Goal: Information Seeking & Learning: Learn about a topic

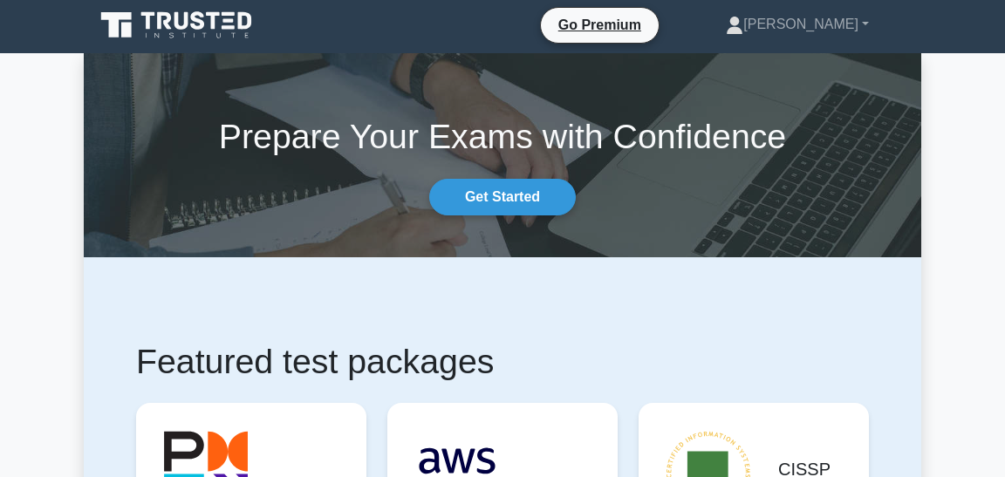
click at [512, 26] on div "Go Premium Renee Profile Settings Profile Settings Go Premium Renee Profile Set…" at bounding box center [593, 25] width 635 height 37
click at [945, 37] on nav "Go Premium Renee Profile" at bounding box center [502, 25] width 1005 height 56
click at [502, 24] on div "Go Premium Renee Profile Settings Profile Settings Go Premium Renee Profile Set…" at bounding box center [593, 25] width 635 height 37
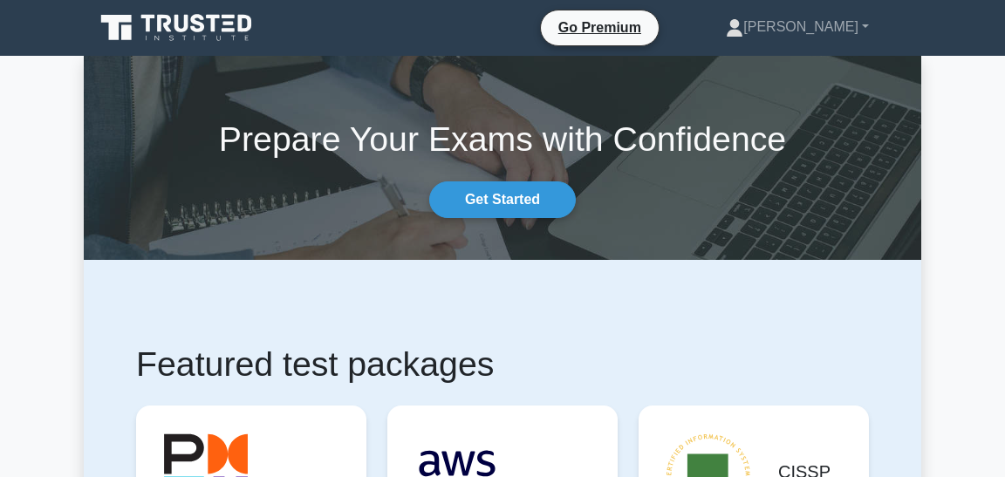
scroll to position [3, 0]
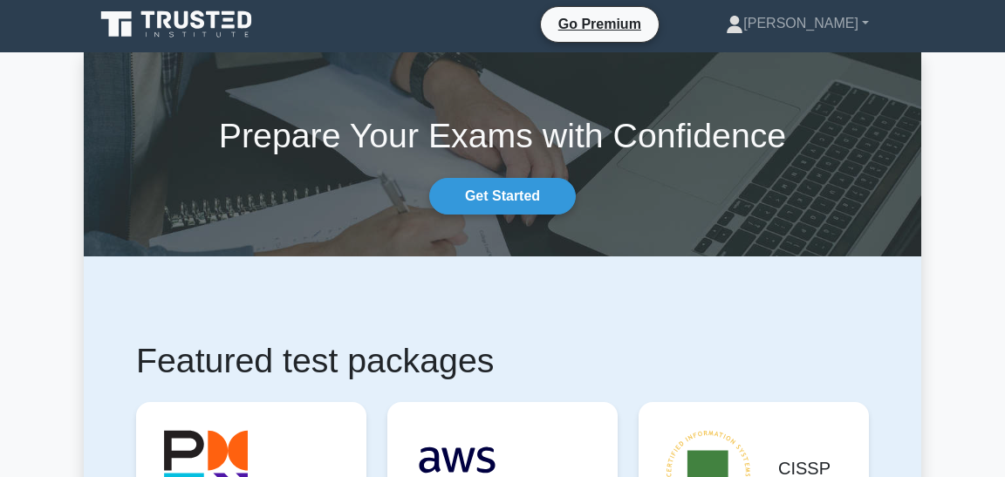
click at [470, 25] on div "Go Premium Renee Profile Settings Profile Settings Go Premium Renee Profile Set…" at bounding box center [593, 24] width 635 height 37
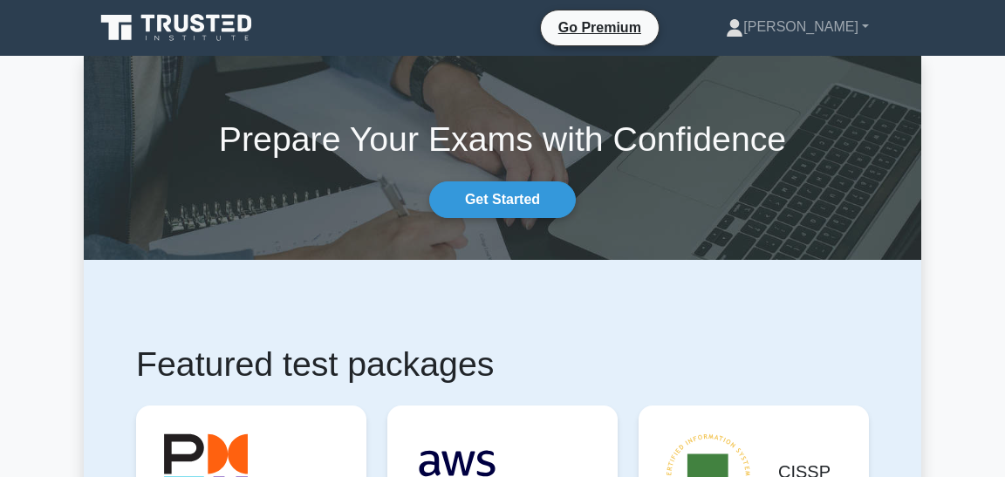
scroll to position [5, 0]
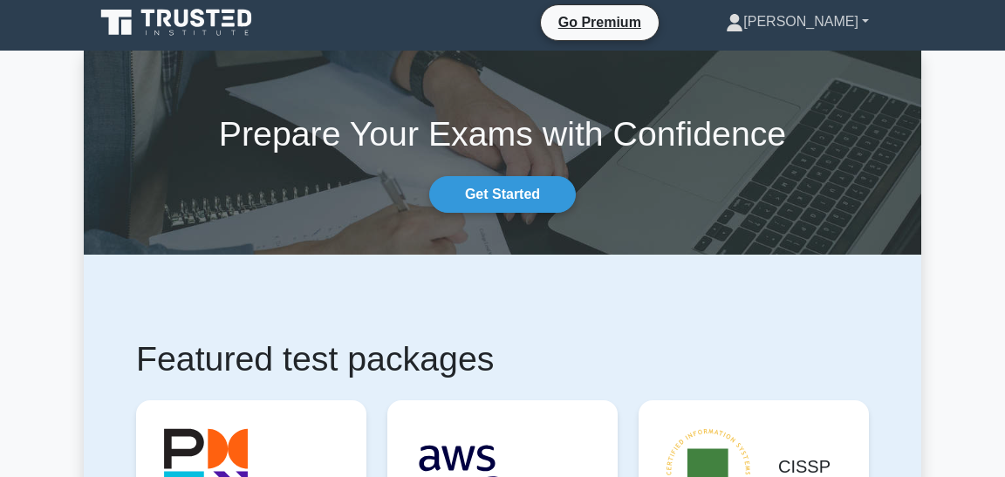
click at [865, 20] on link "[PERSON_NAME]" at bounding box center [797, 21] width 227 height 35
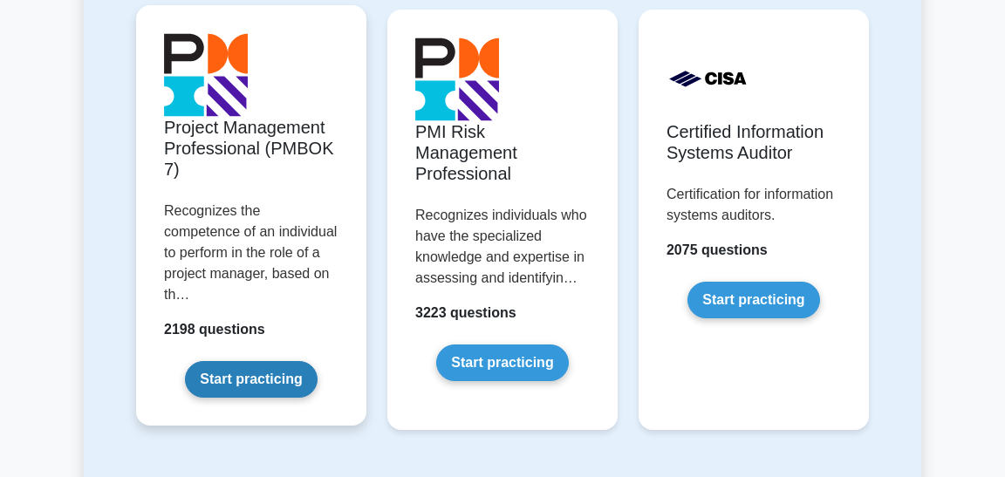
scroll to position [1741, 0]
click at [254, 361] on link "Start practicing" at bounding box center [251, 379] width 132 height 37
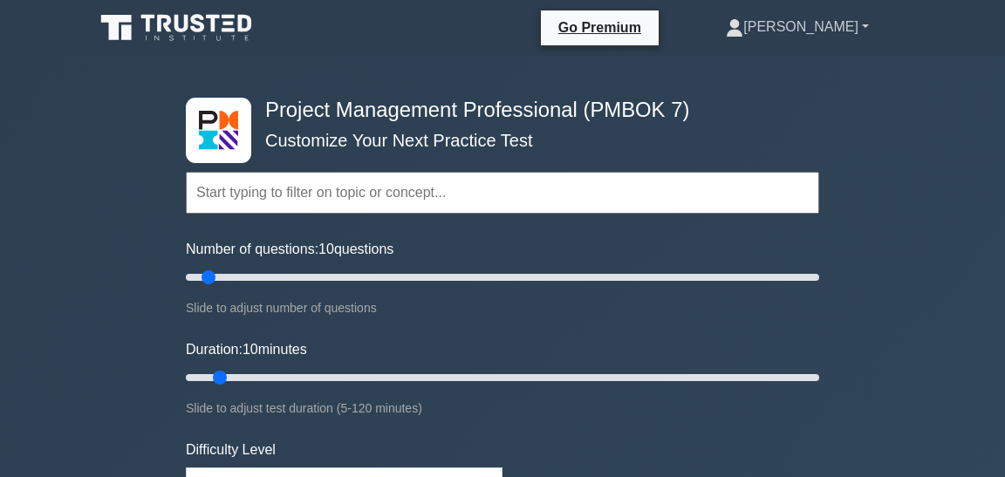
click at [864, 23] on link "[PERSON_NAME]" at bounding box center [797, 27] width 227 height 35
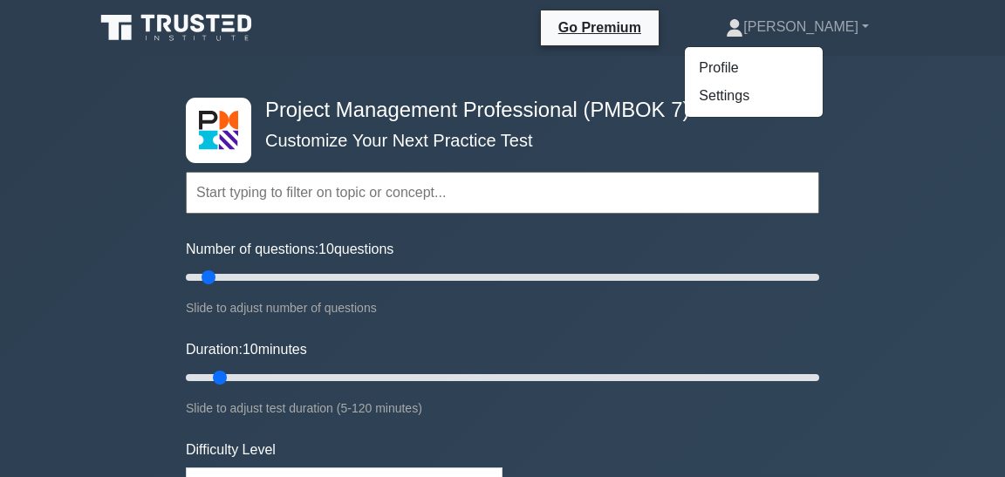
click at [358, 44] on div "Go Premium Renee Profile Settings Profile Settings Go Premium Renee Profile Set…" at bounding box center [593, 28] width 635 height 37
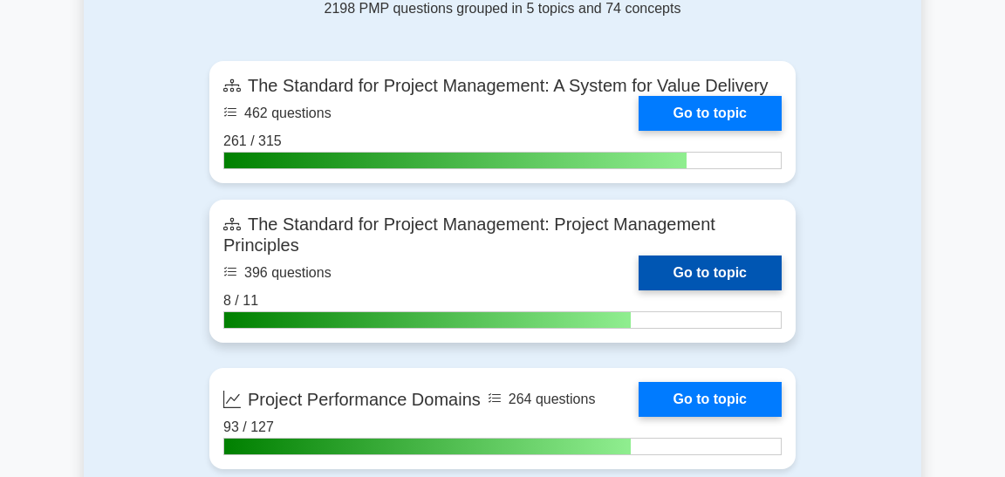
scroll to position [1232, 0]
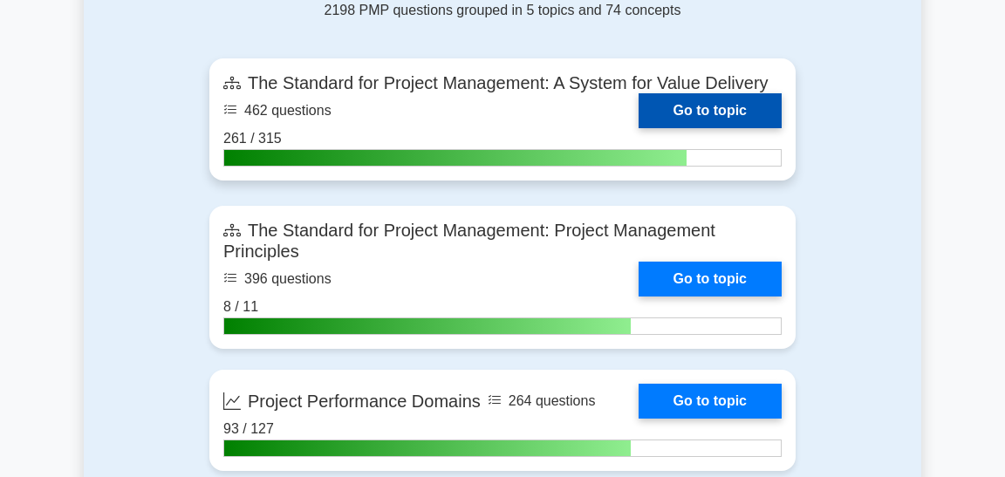
click at [688, 108] on link "Go to topic" at bounding box center [709, 110] width 143 height 35
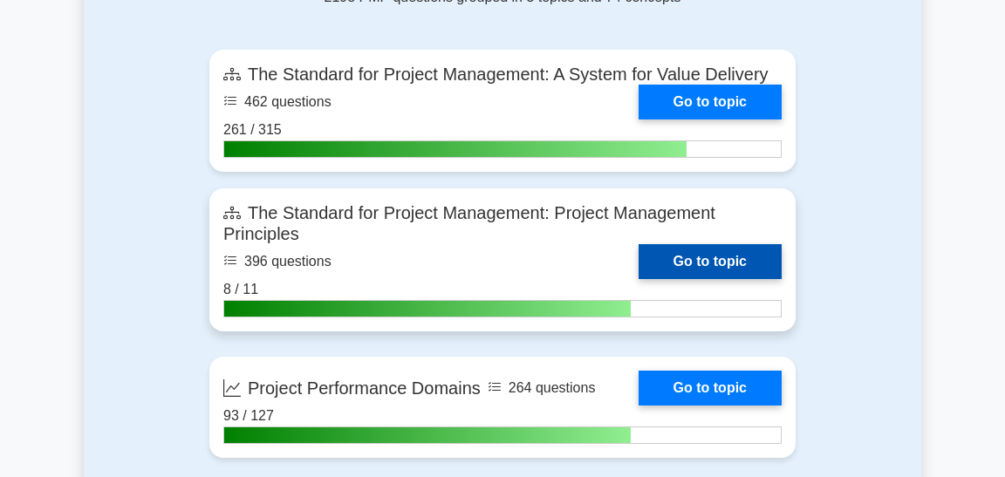
scroll to position [1243, 0]
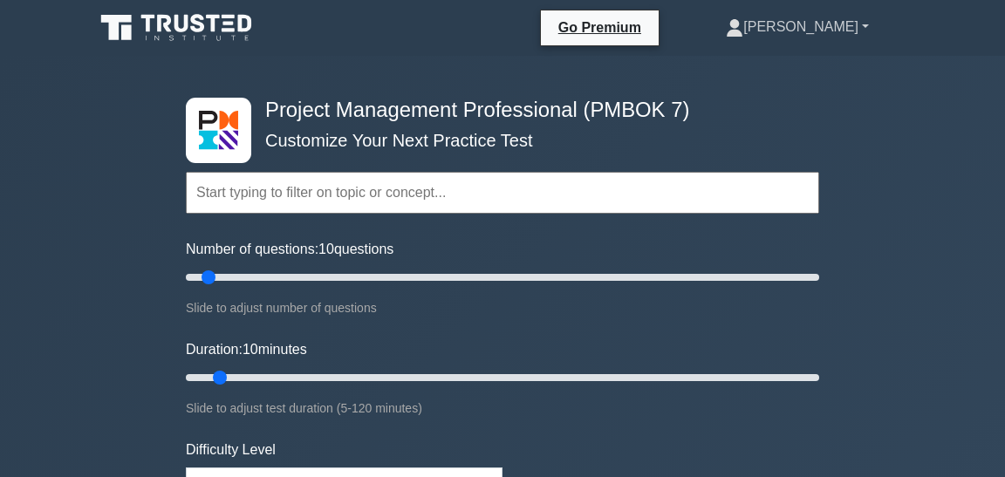
click at [863, 26] on link "[PERSON_NAME]" at bounding box center [797, 27] width 227 height 35
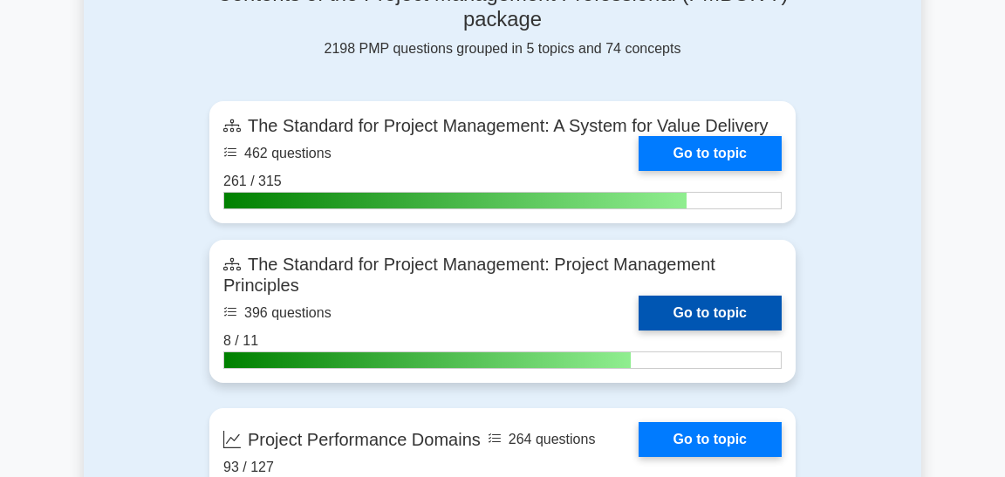
scroll to position [1151, 0]
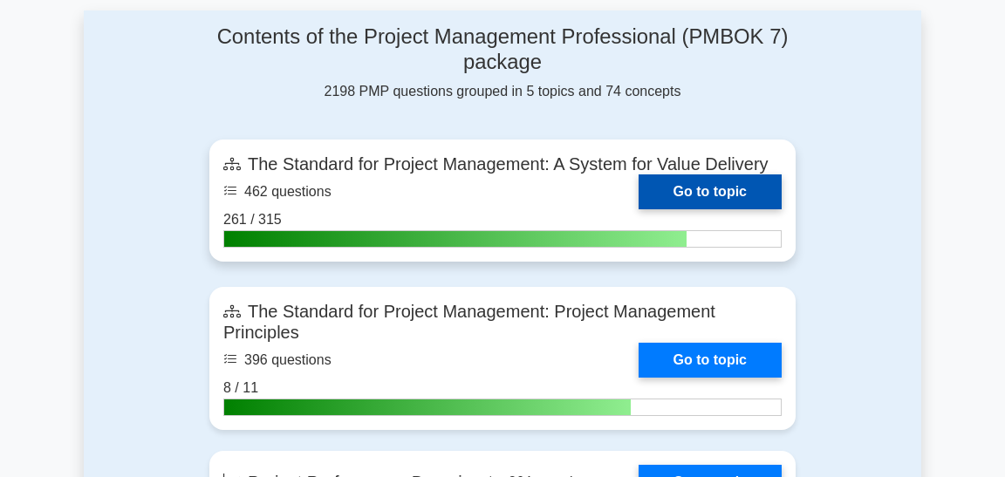
click at [709, 187] on link "Go to topic" at bounding box center [709, 191] width 143 height 35
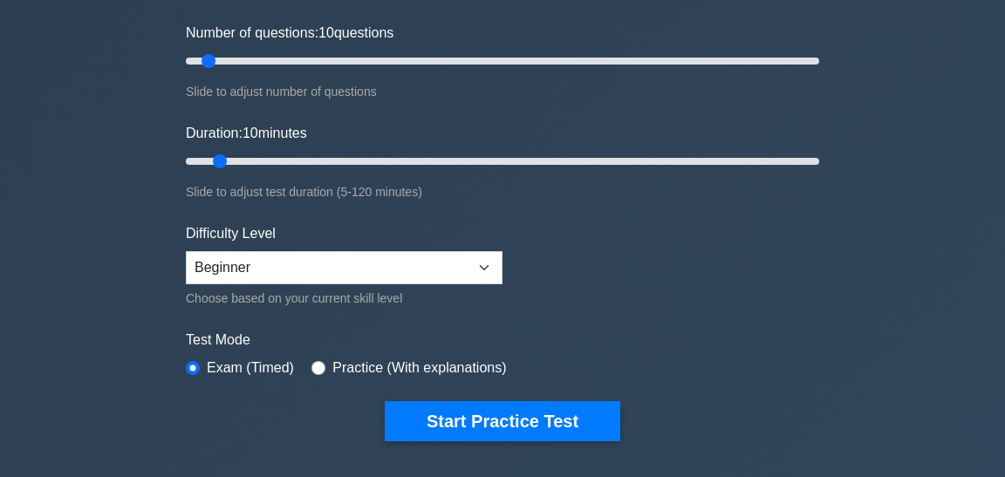
scroll to position [0, 0]
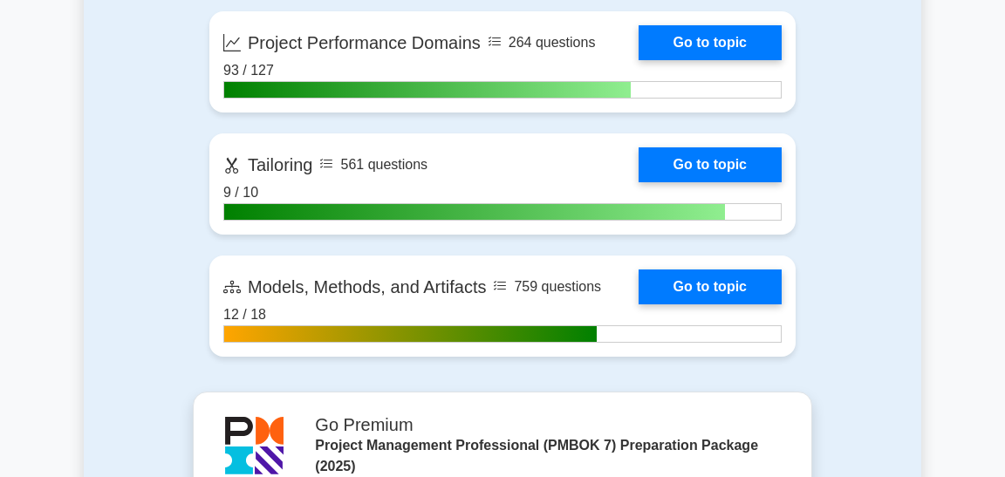
scroll to position [1605, 0]
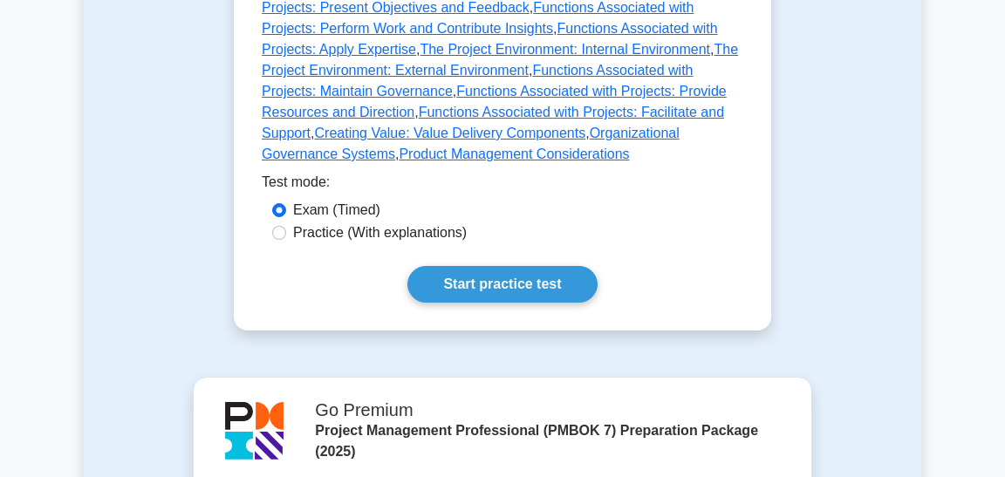
scroll to position [1278, 0]
click at [289, 287] on div "Start practice test" at bounding box center [502, 284] width 481 height 37
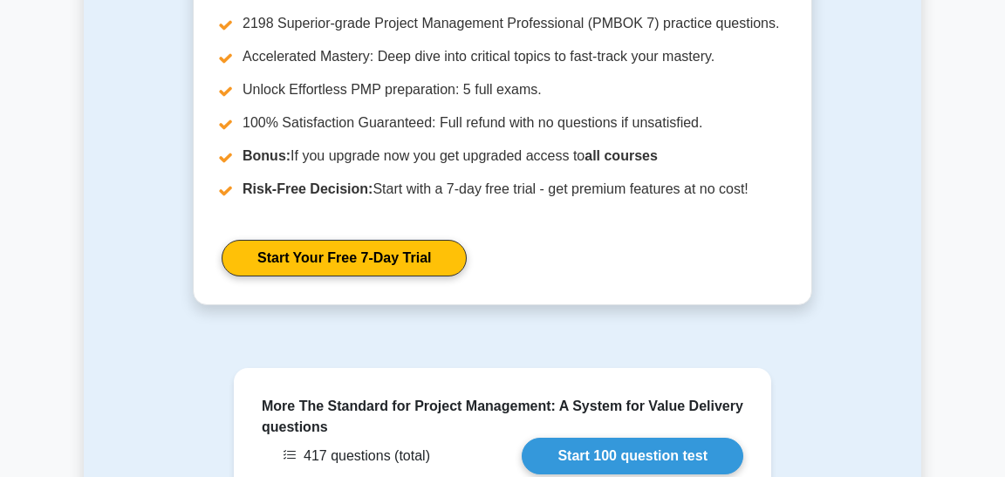
scroll to position [1813, 0]
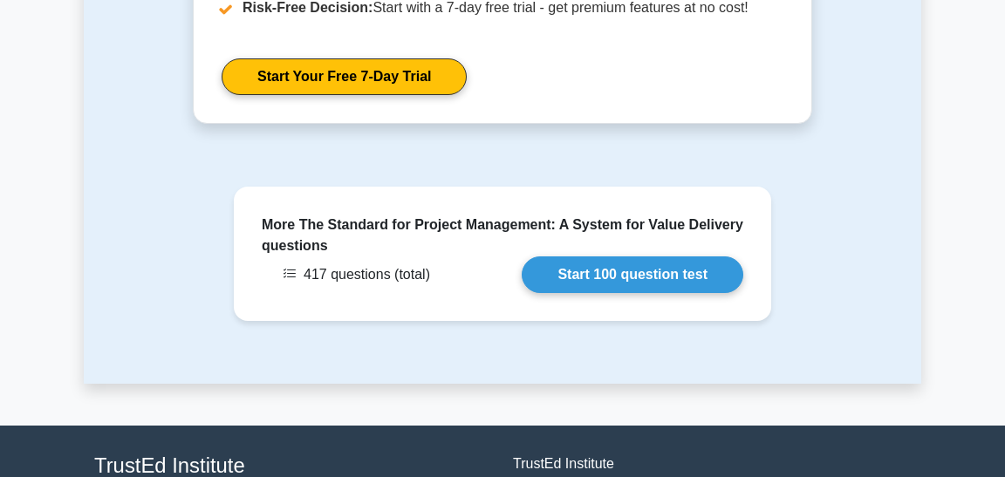
scroll to position [1952, 0]
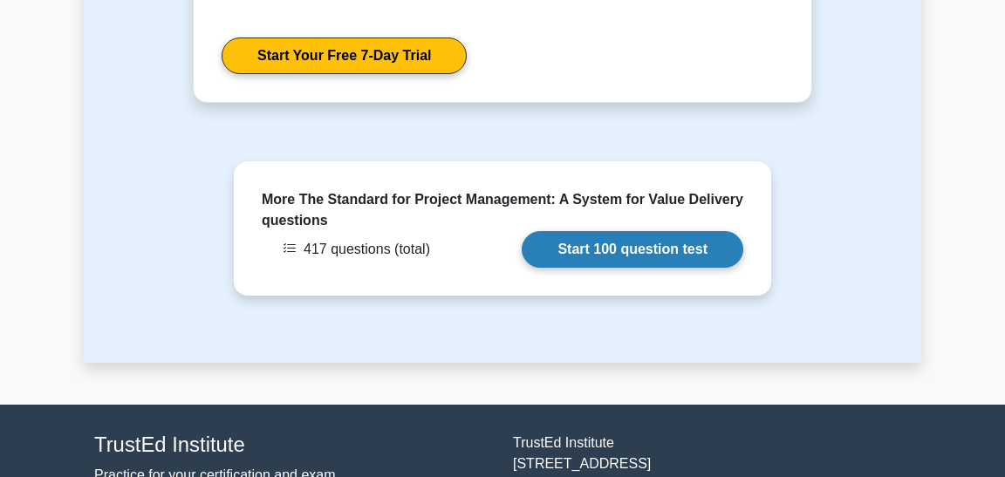
click at [648, 241] on link "Start 100 question test" at bounding box center [631, 249] width 221 height 37
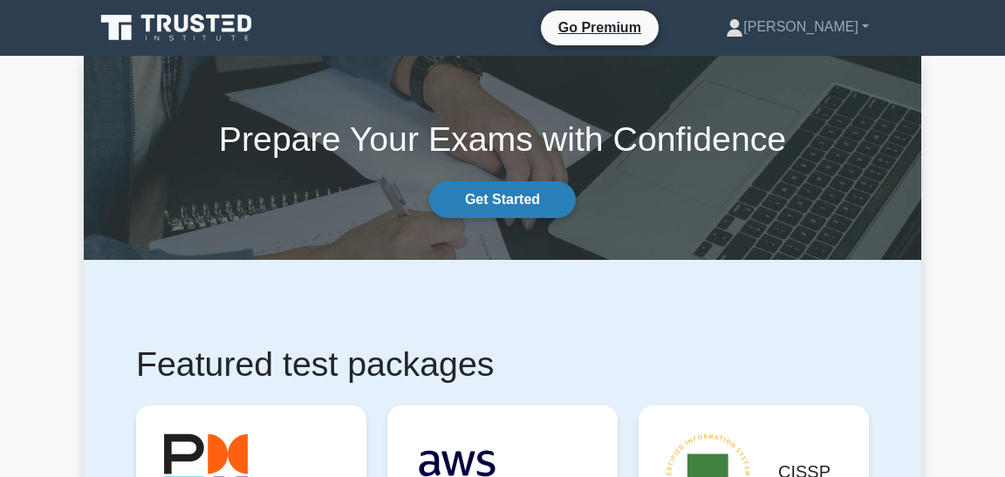
click at [517, 197] on link "Get Started" at bounding box center [502, 199] width 147 height 37
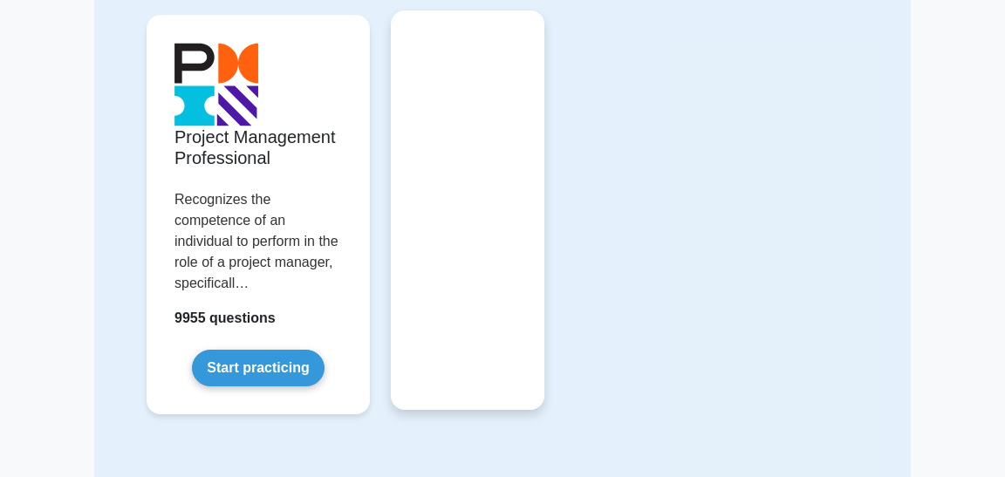
scroll to position [179, 0]
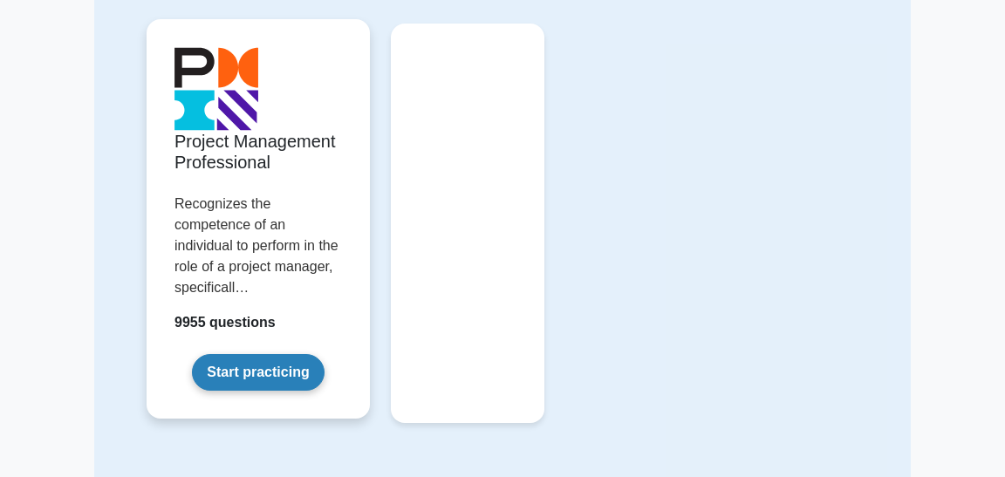
click at [269, 371] on link "Start practicing" at bounding box center [258, 372] width 132 height 37
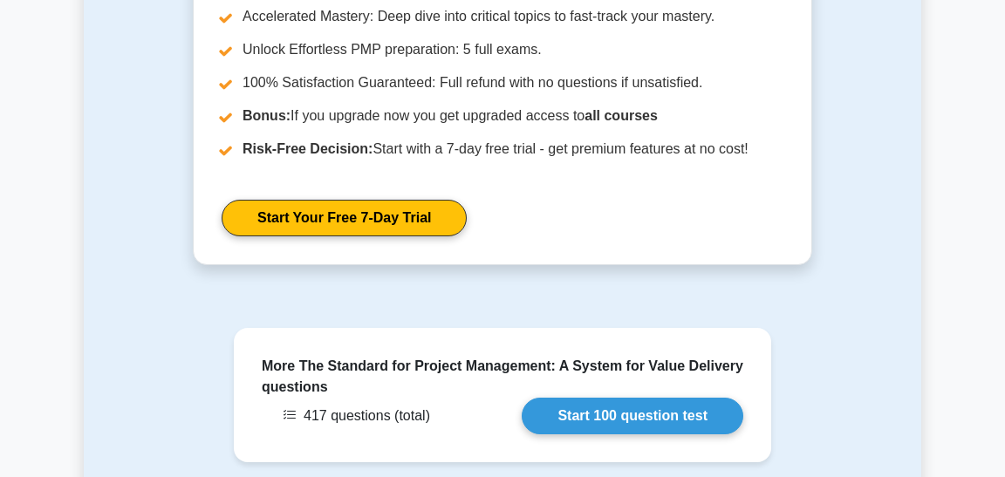
scroll to position [1891, 0]
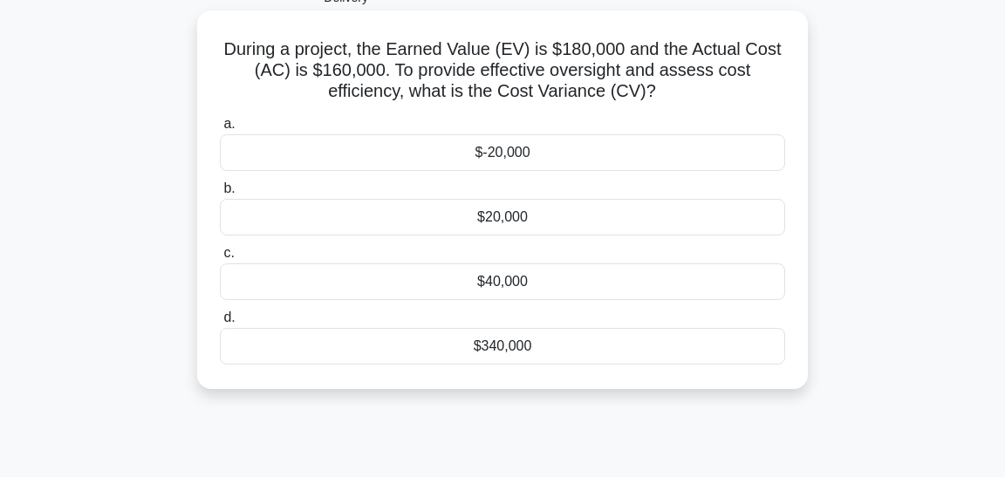
scroll to position [130, 0]
click at [493, 220] on div "$20,000" at bounding box center [502, 216] width 565 height 37
click at [220, 194] on input "b. $20,000" at bounding box center [220, 187] width 0 height 11
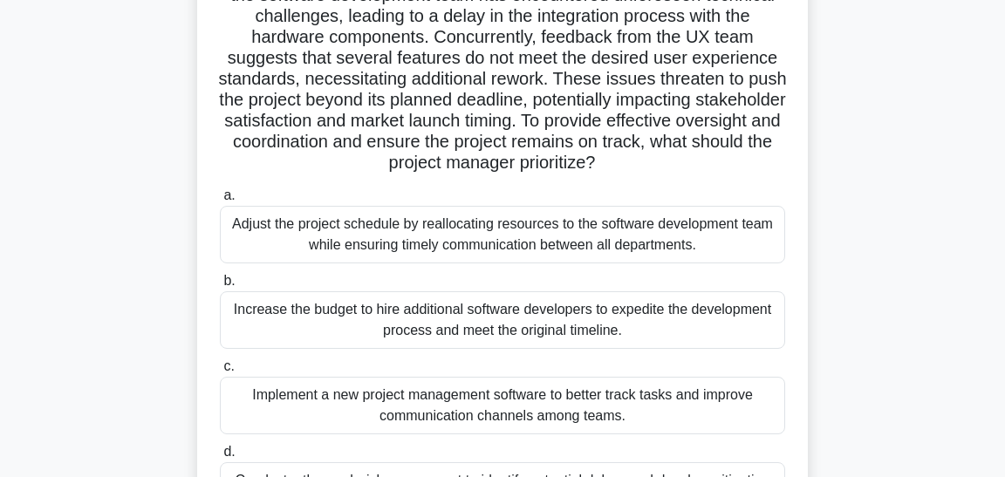
scroll to position [276, 0]
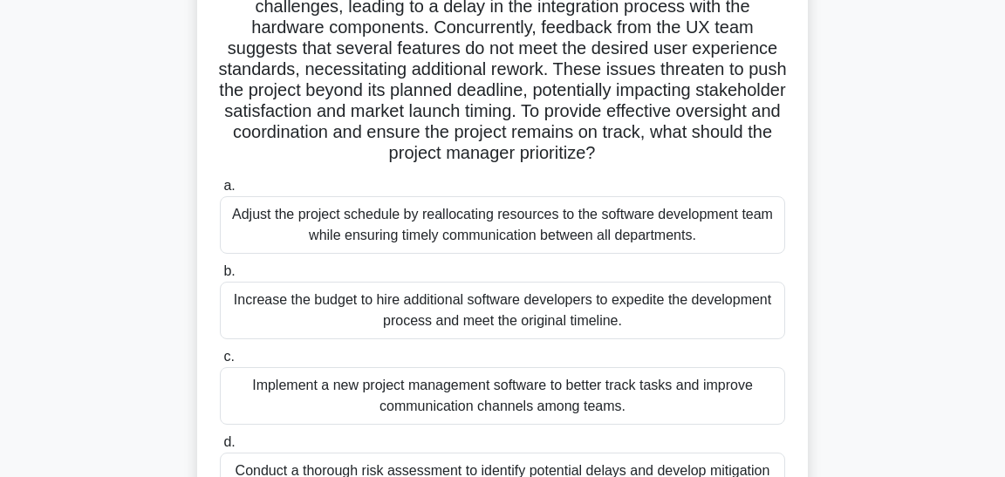
click at [451, 401] on div "Implement a new project management software to better track tasks and improve c…" at bounding box center [502, 396] width 565 height 58
click at [220, 363] on input "c. Implement a new project management software to better track tasks and improv…" at bounding box center [220, 356] width 0 height 11
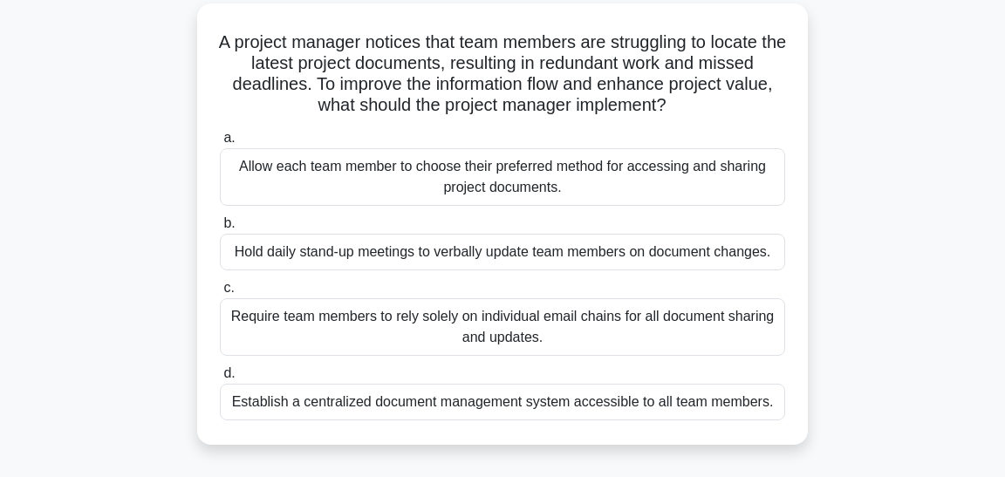
scroll to position [140, 0]
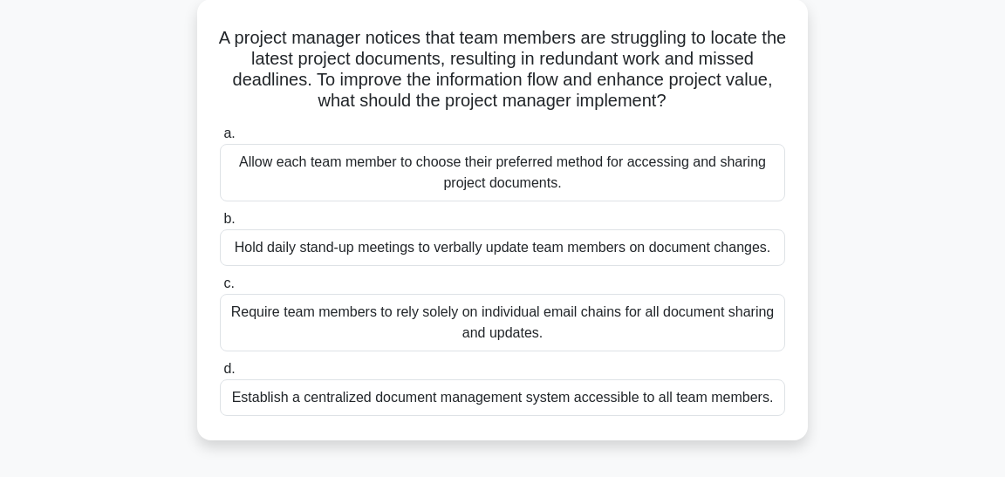
click at [482, 394] on div "Establish a centralized document management system accessible to all team membe…" at bounding box center [502, 397] width 565 height 37
click at [220, 375] on input "d. Establish a centralized document management system accessible to all team me…" at bounding box center [220, 369] width 0 height 11
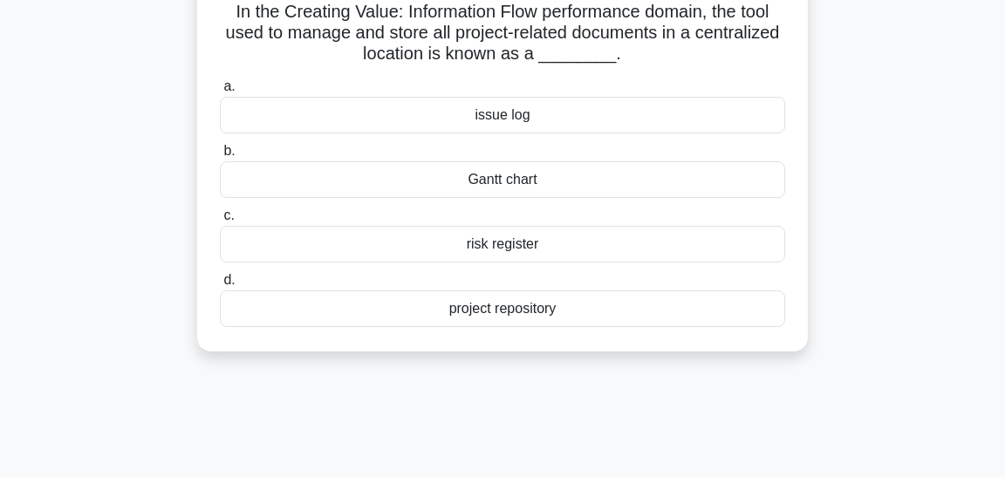
scroll to position [150, 0]
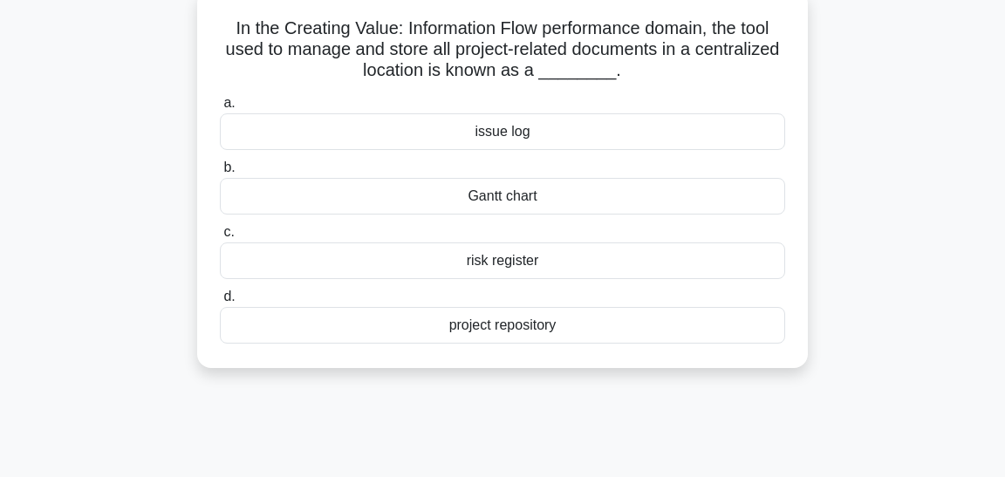
click at [496, 329] on div "project repository" at bounding box center [502, 325] width 565 height 37
click at [220, 303] on input "d. project repository" at bounding box center [220, 296] width 0 height 11
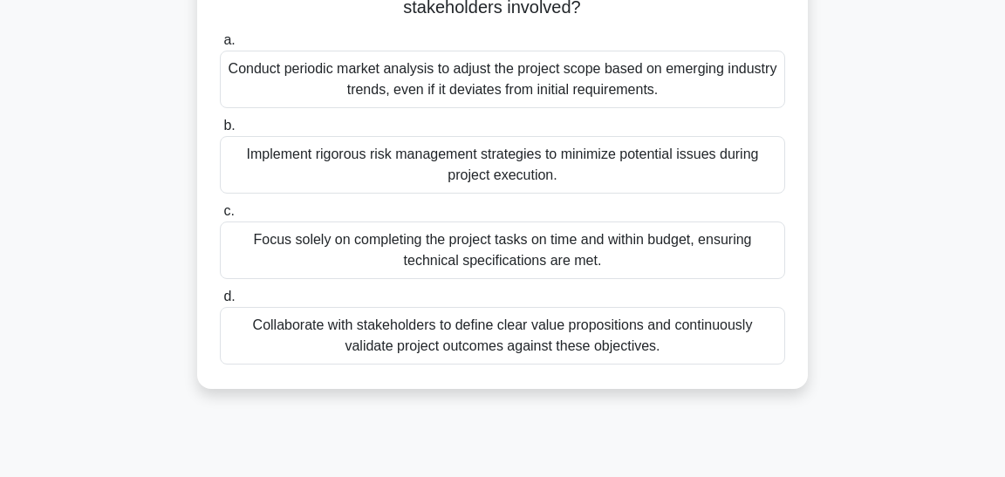
scroll to position [361, 0]
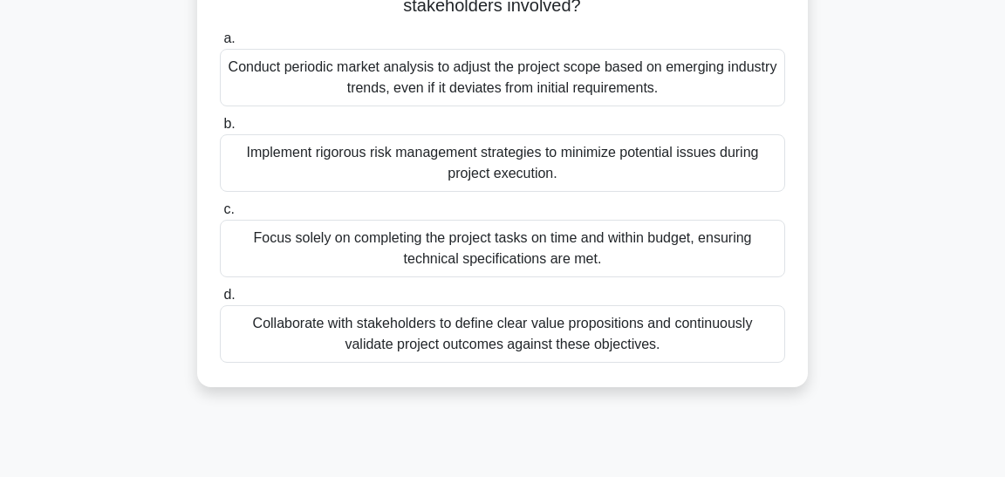
click at [504, 337] on div "Collaborate with stakeholders to define clear value propositions and continuous…" at bounding box center [502, 334] width 565 height 58
click at [220, 301] on input "d. Collaborate with stakeholders to define clear value propositions and continu…" at bounding box center [220, 295] width 0 height 11
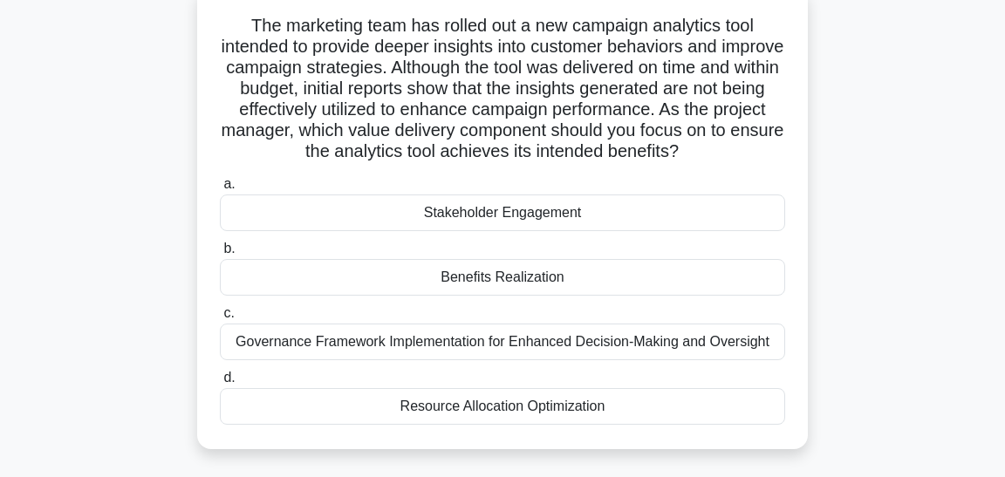
scroll to position [158, 0]
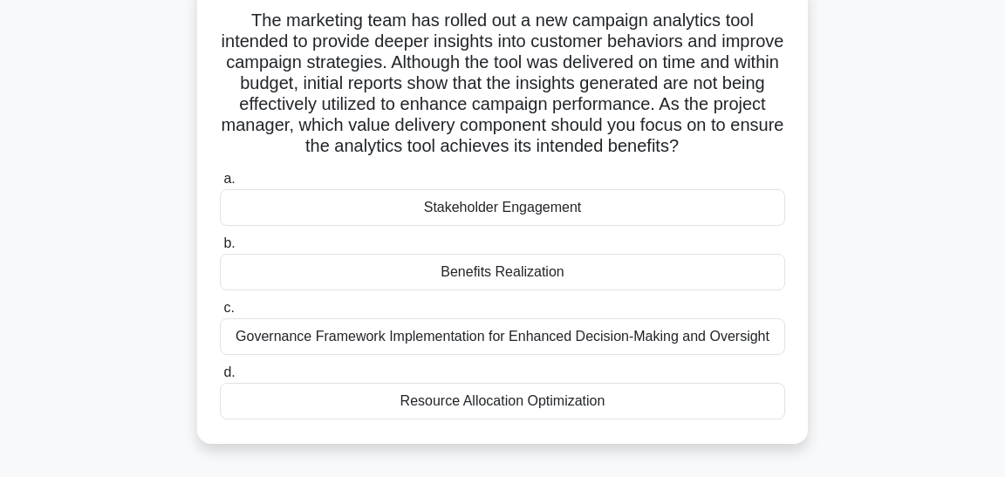
click at [494, 208] on div "Stakeholder Engagement" at bounding box center [502, 207] width 565 height 37
click at [220, 185] on input "a. Stakeholder Engagement" at bounding box center [220, 179] width 0 height 11
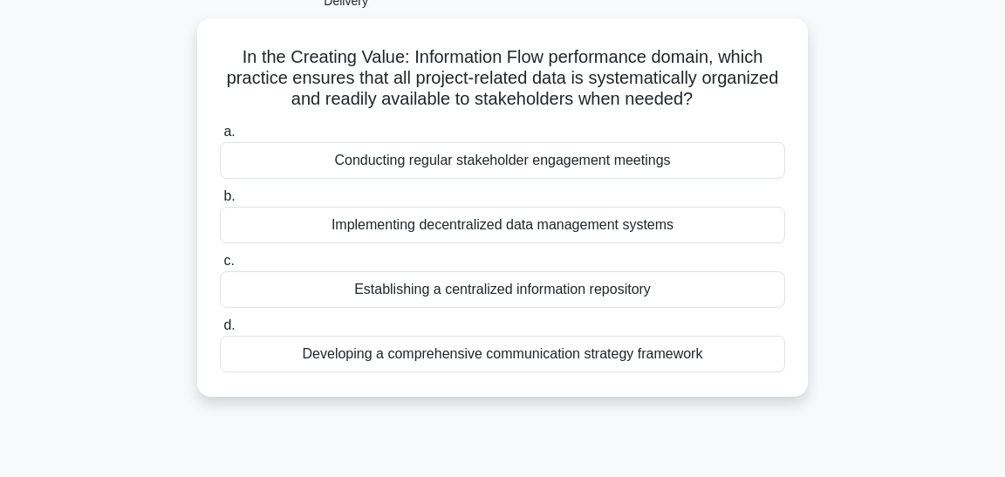
scroll to position [129, 0]
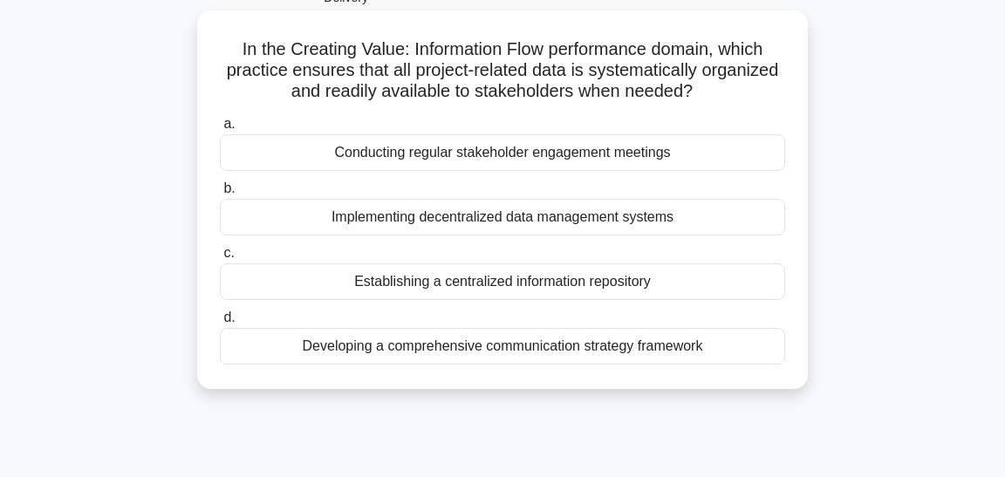
click at [443, 286] on div "Establishing a centralized information repository" at bounding box center [502, 281] width 565 height 37
click at [220, 259] on input "c. Establishing a centralized information repository" at bounding box center [220, 253] width 0 height 11
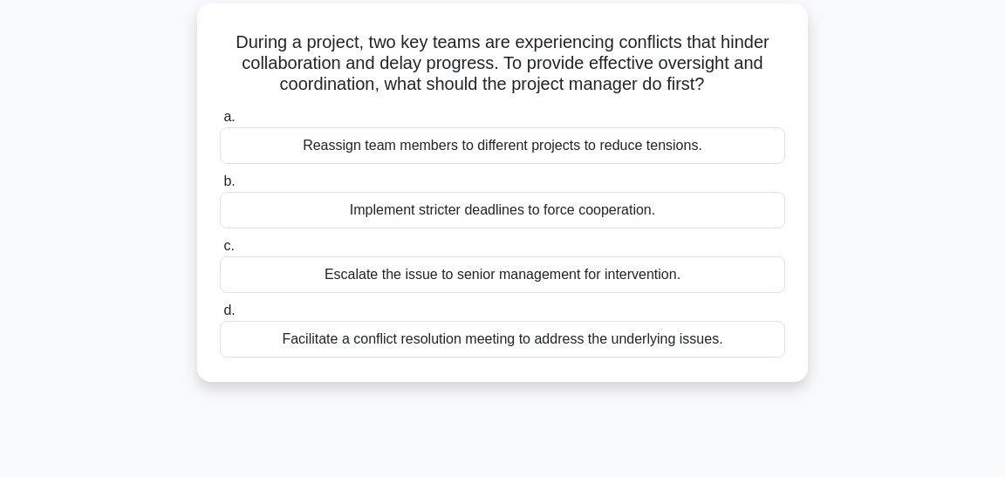
scroll to position [143, 0]
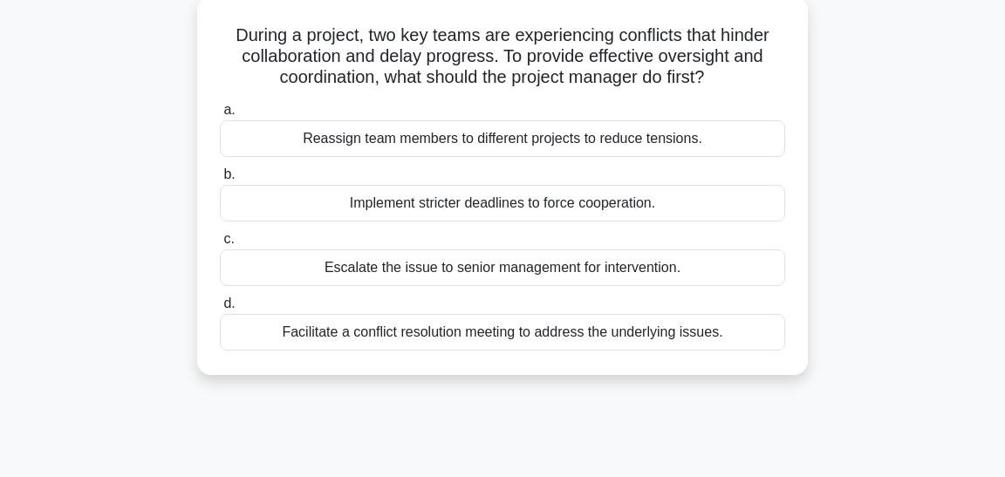
click at [422, 333] on div "Facilitate a conflict resolution meeting to address the underlying issues." at bounding box center [502, 332] width 565 height 37
click at [220, 310] on input "d. Facilitate a conflict resolution meeting to address the underlying issues." at bounding box center [220, 303] width 0 height 11
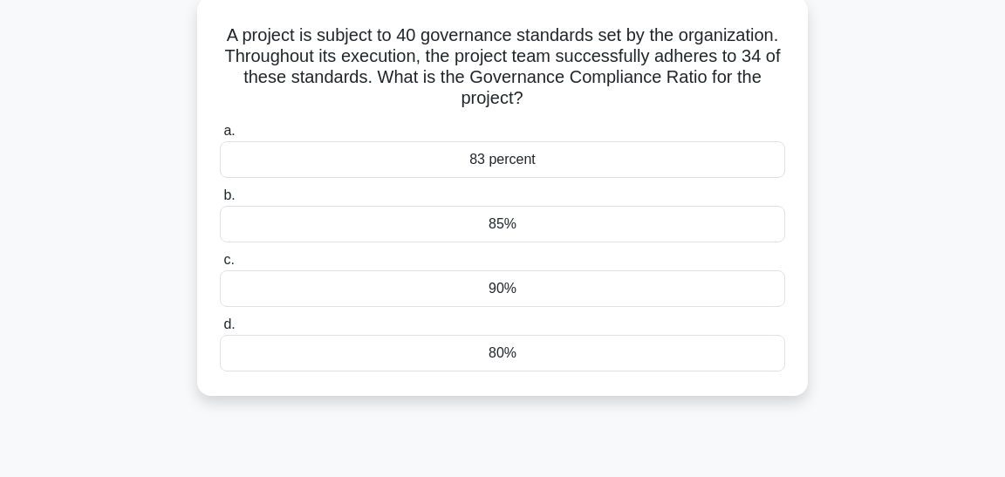
scroll to position [148, 0]
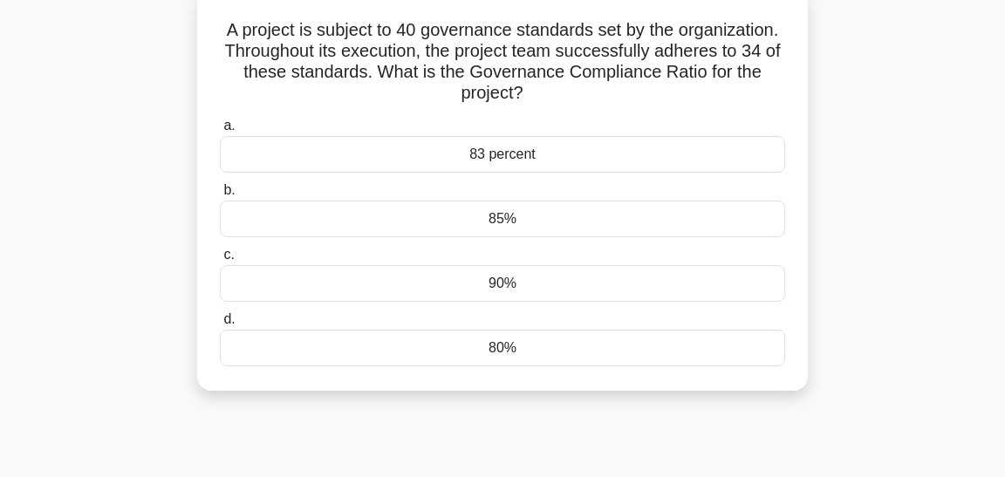
click at [508, 217] on div "85%" at bounding box center [502, 219] width 565 height 37
click at [220, 196] on input "b. 85%" at bounding box center [220, 190] width 0 height 11
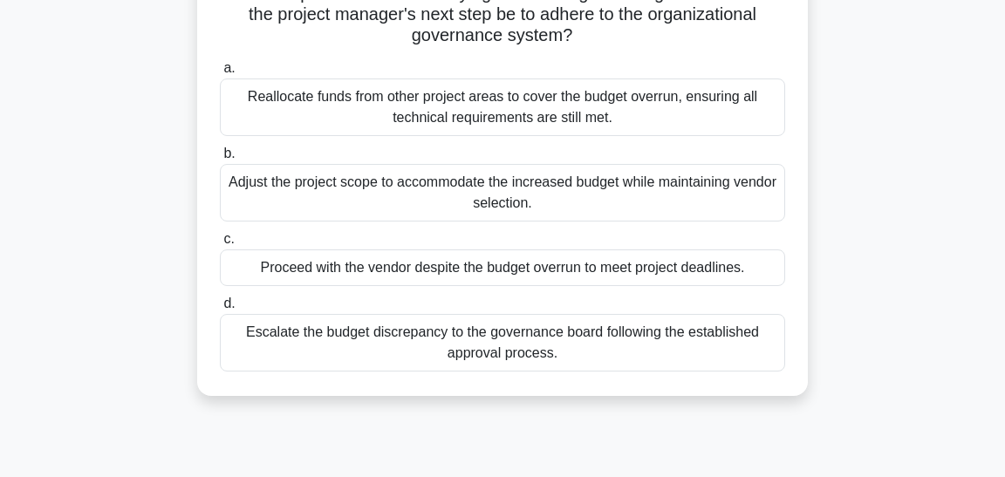
scroll to position [337, 0]
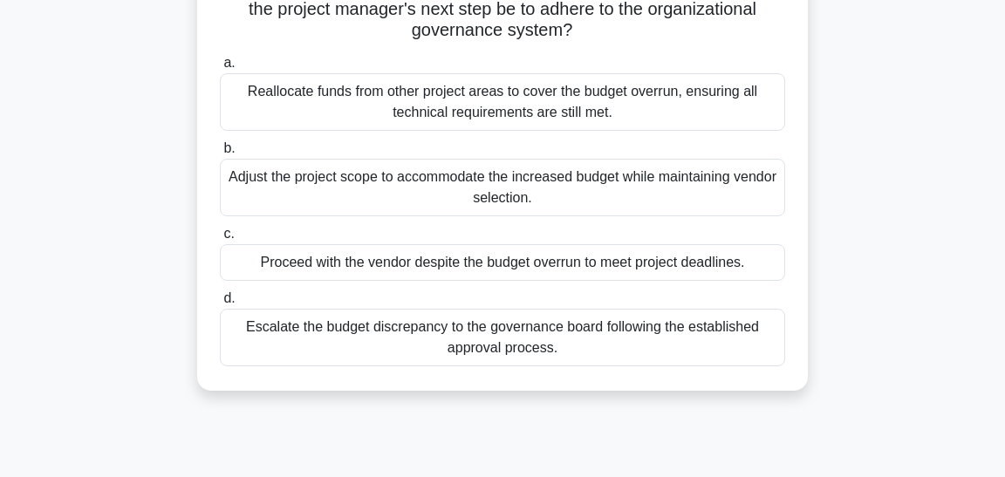
click at [495, 339] on div "Escalate the budget discrepancy to the governance board following the establish…" at bounding box center [502, 338] width 565 height 58
click at [220, 304] on input "d. Escalate the budget discrepancy to the governance board following the establ…" at bounding box center [220, 298] width 0 height 11
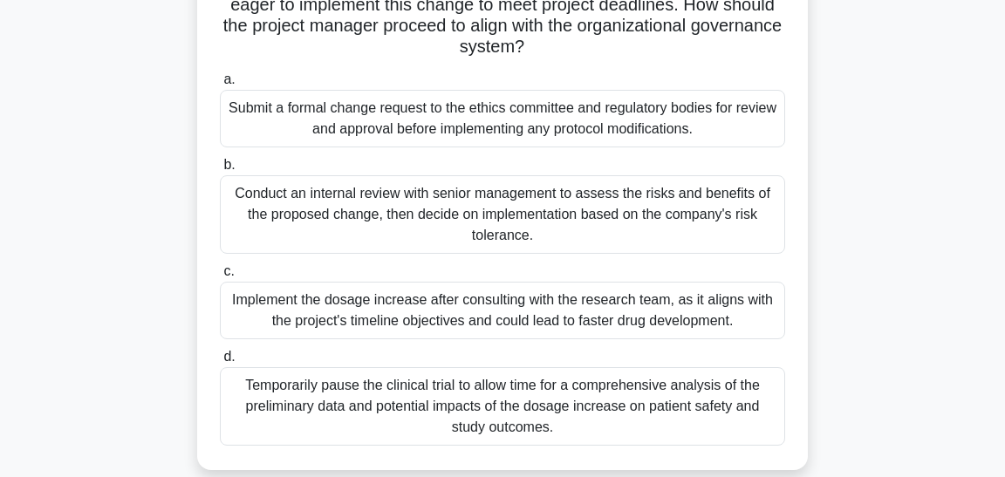
scroll to position [262, 0]
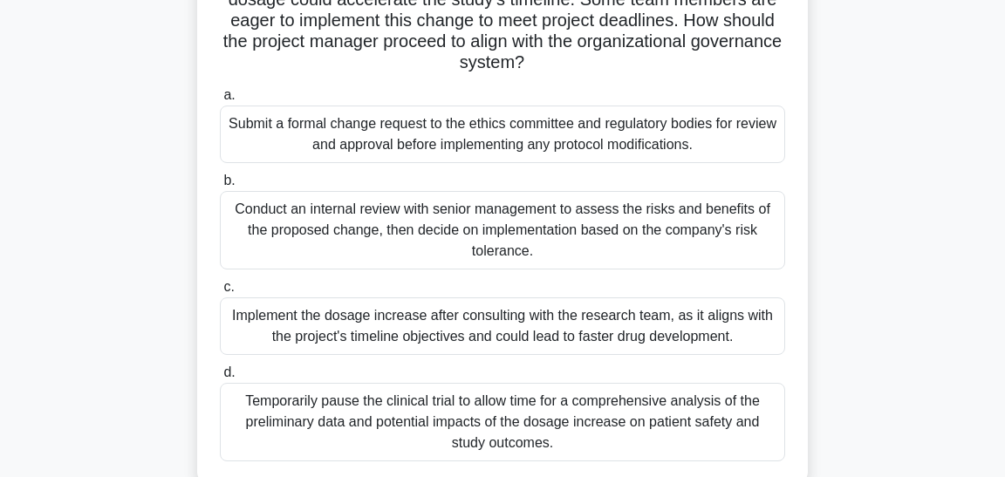
click at [491, 143] on div "Submit a formal change request to the ethics committee and regulatory bodies fo…" at bounding box center [502, 135] width 565 height 58
click at [220, 101] on input "a. Submit a formal change request to the ethics committee and regulatory bodies…" at bounding box center [220, 95] width 0 height 11
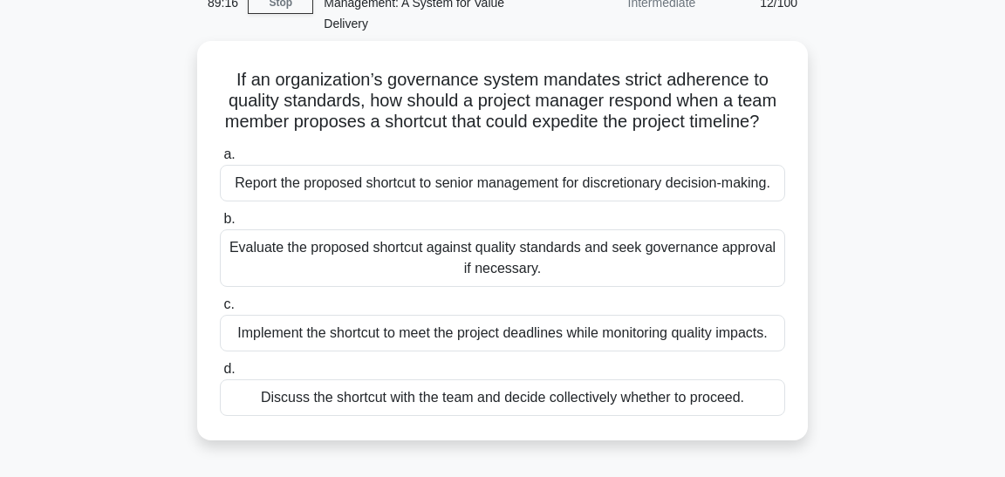
scroll to position [104, 0]
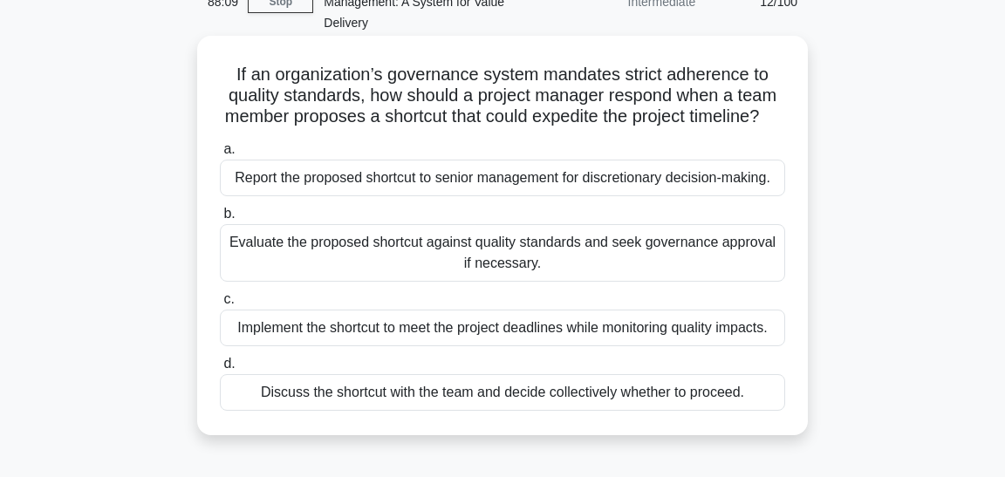
click at [458, 262] on div "Evaluate the proposed shortcut against quality standards and seek governance ap…" at bounding box center [502, 253] width 565 height 58
click at [220, 220] on input "b. Evaluate the proposed shortcut against quality standards and seek governance…" at bounding box center [220, 213] width 0 height 11
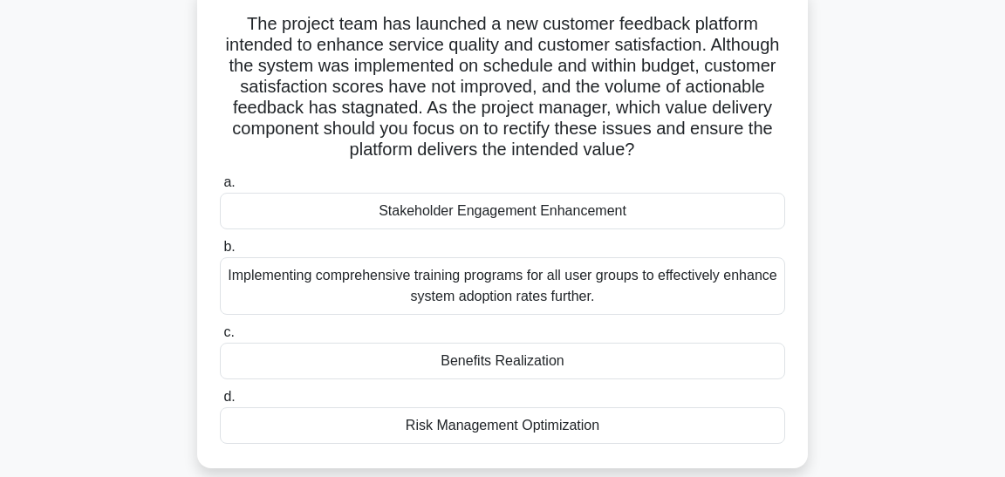
scroll to position [160, 0]
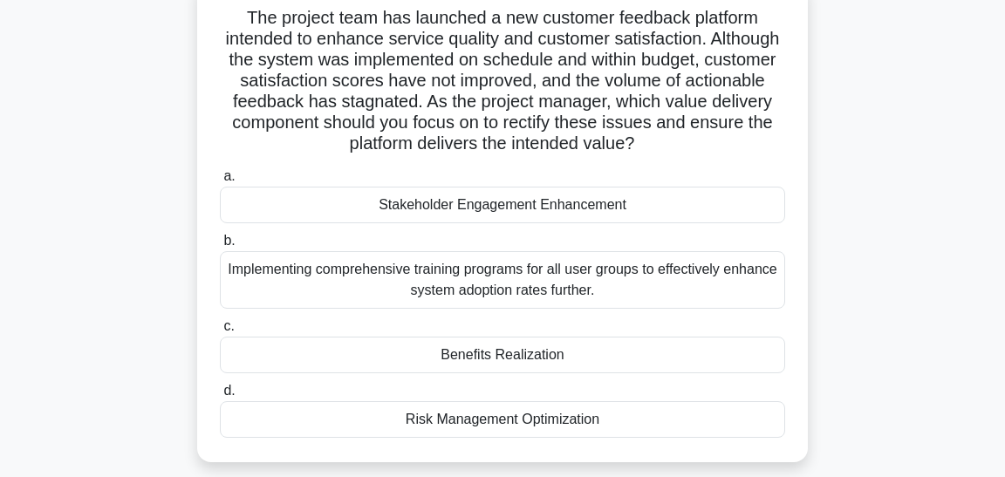
click at [502, 202] on div "Stakeholder Engagement Enhancement" at bounding box center [502, 205] width 565 height 37
click at [220, 182] on input "a. Stakeholder Engagement Enhancement" at bounding box center [220, 176] width 0 height 11
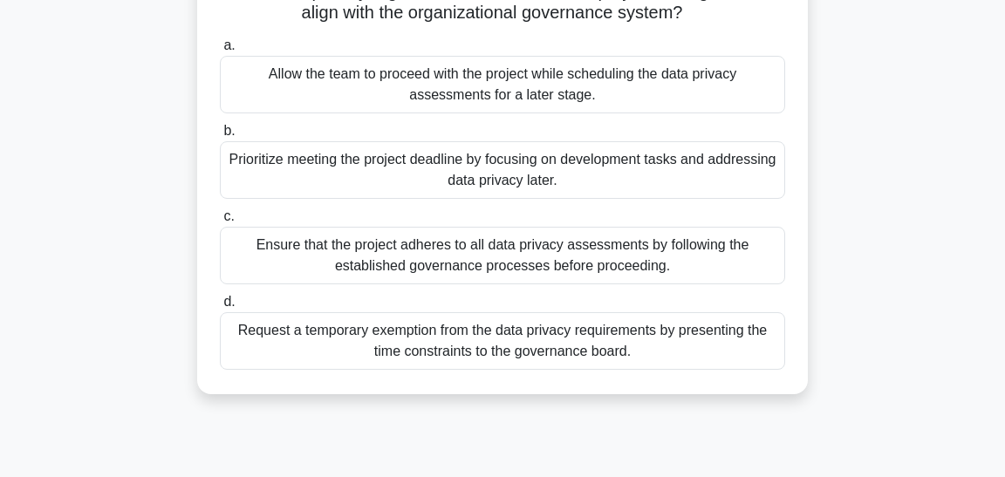
scroll to position [283, 0]
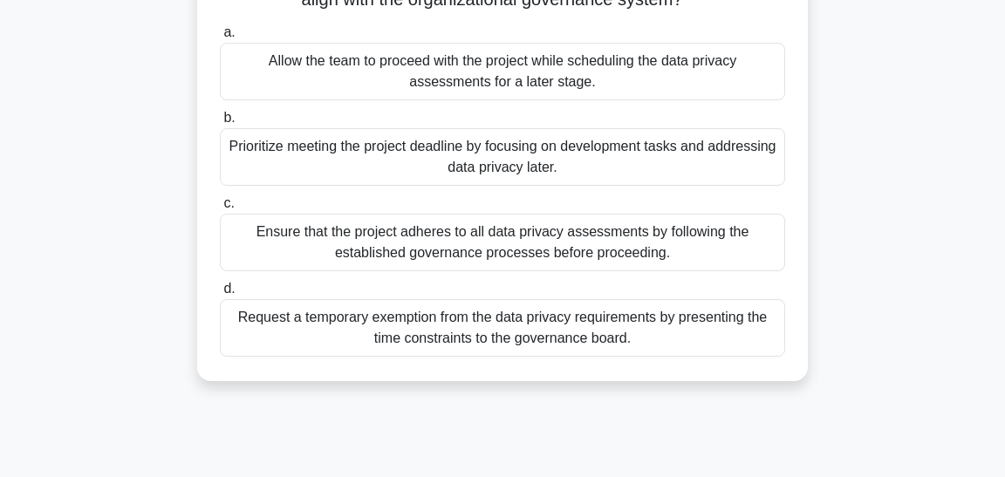
click at [467, 228] on div "Ensure that the project adheres to all data privacy assessments by following th…" at bounding box center [502, 243] width 565 height 58
click at [220, 209] on input "c. Ensure that the project adheres to all data privacy assessments by following…" at bounding box center [220, 203] width 0 height 11
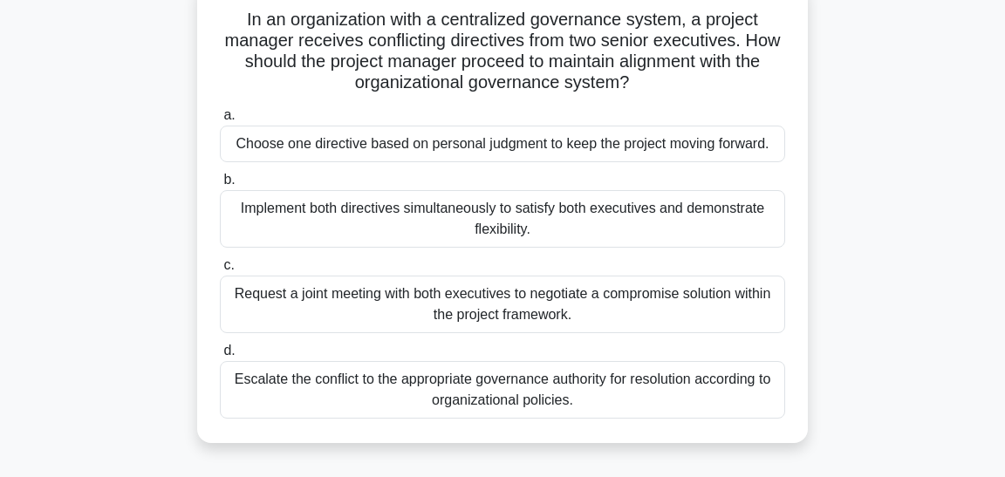
scroll to position [149, 0]
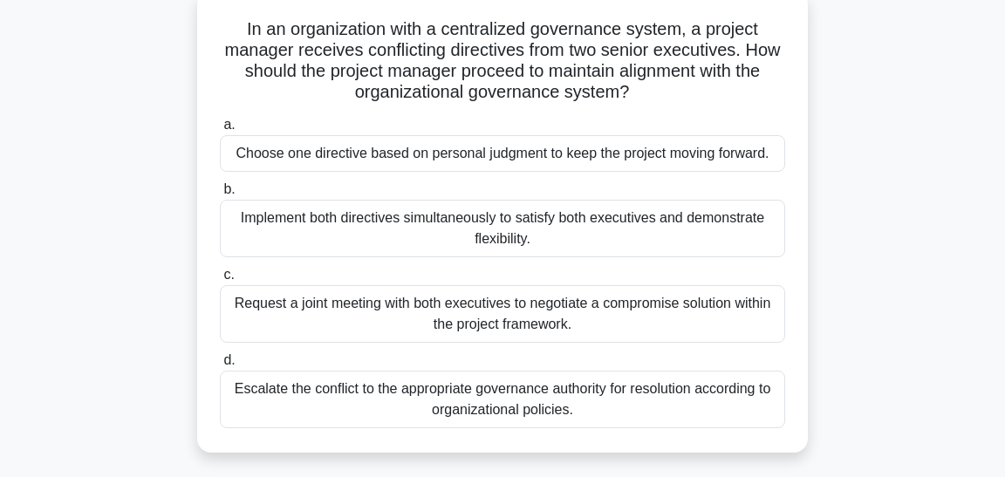
click at [453, 321] on div "Request a joint meeting with both executives to negotiate a compromise solution…" at bounding box center [502, 314] width 565 height 58
click at [220, 281] on input "c. Request a joint meeting with both executives to negotiate a compromise solut…" at bounding box center [220, 274] width 0 height 11
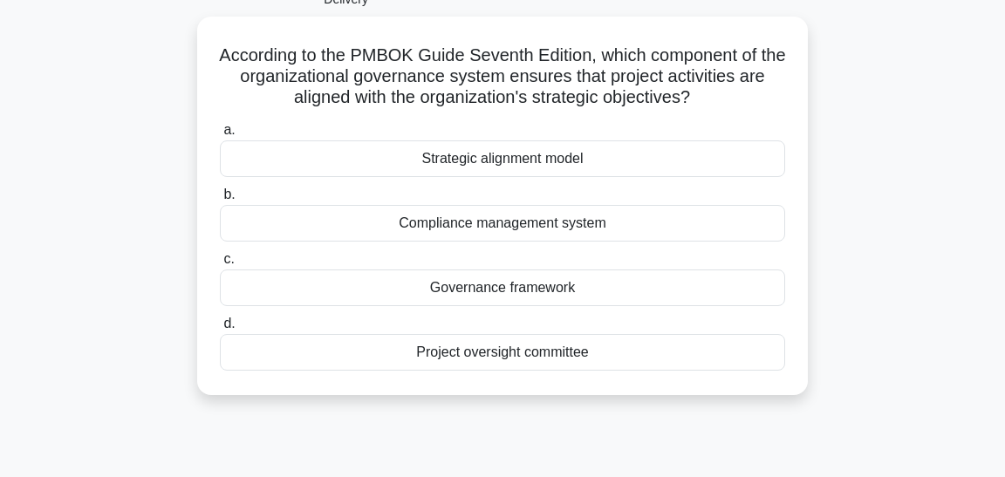
scroll to position [136, 0]
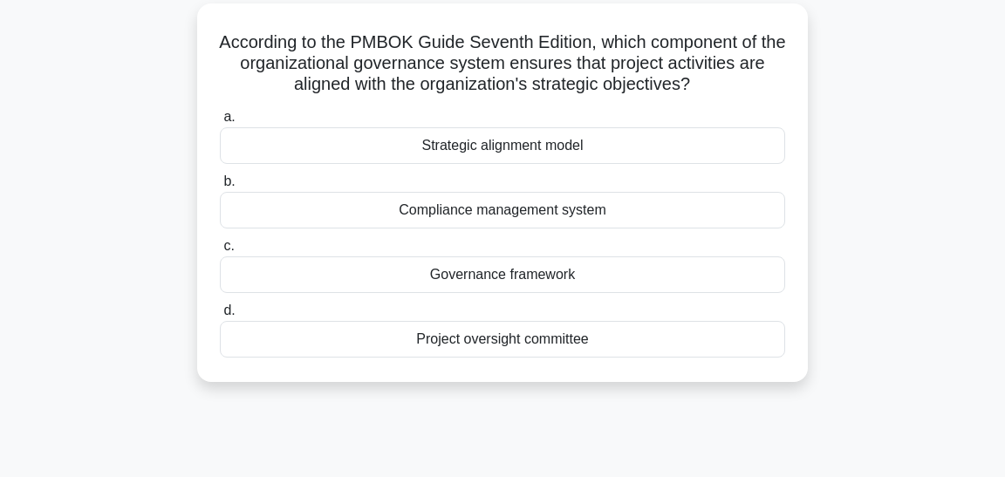
click at [445, 344] on div "Project oversight committee" at bounding box center [502, 339] width 565 height 37
click at [220, 317] on input "d. Project oversight committee" at bounding box center [220, 310] width 0 height 11
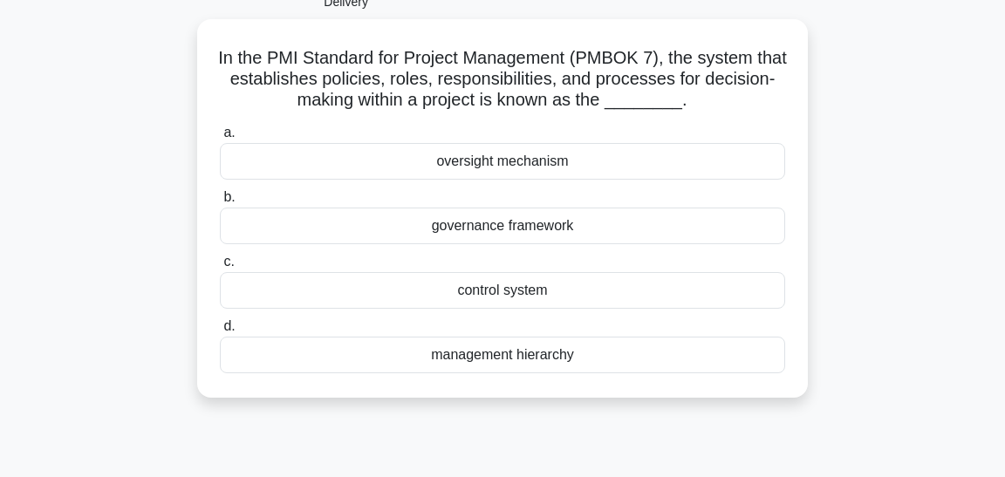
scroll to position [126, 0]
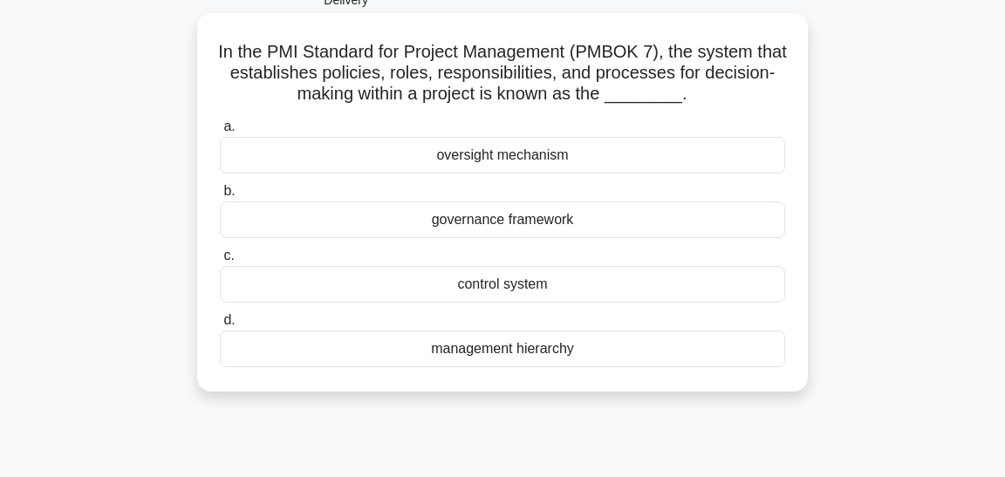
click at [454, 225] on div "governance framework" at bounding box center [502, 219] width 565 height 37
click at [220, 197] on input "b. governance framework" at bounding box center [220, 191] width 0 height 11
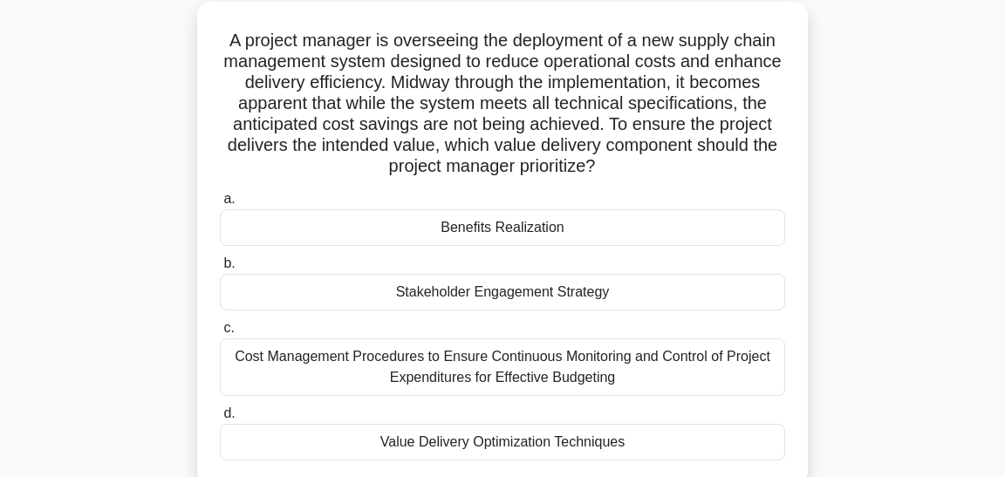
scroll to position [147, 0]
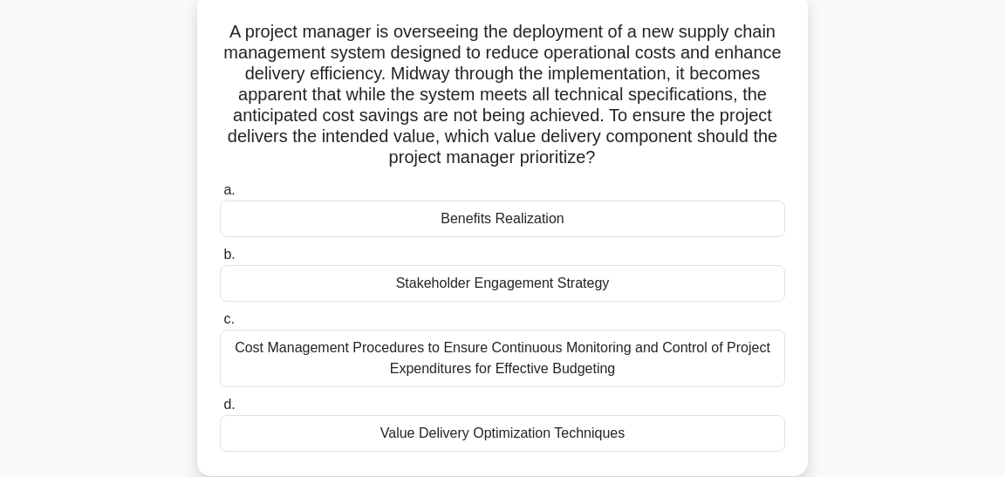
click at [461, 433] on div "Value Delivery Optimization Techniques" at bounding box center [502, 433] width 565 height 37
click at [220, 411] on input "d. Value Delivery Optimization Techniques" at bounding box center [220, 404] width 0 height 11
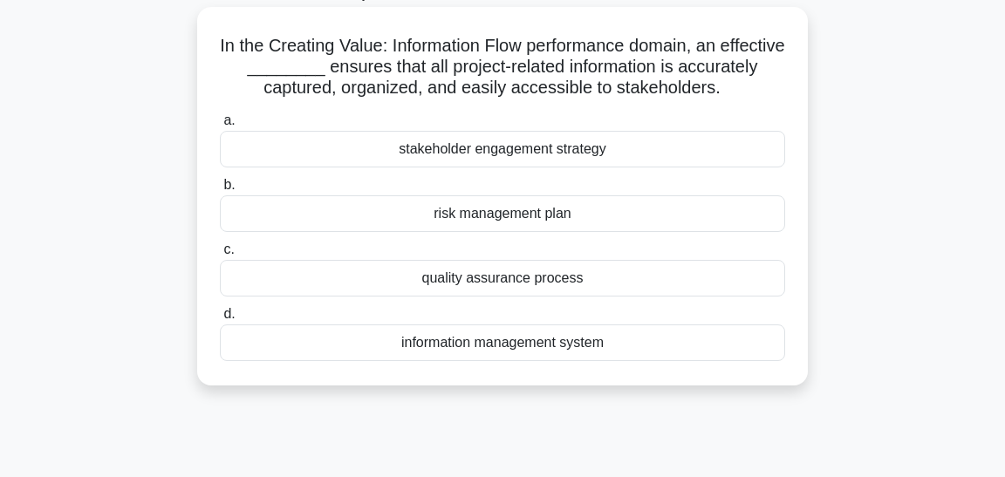
scroll to position [135, 0]
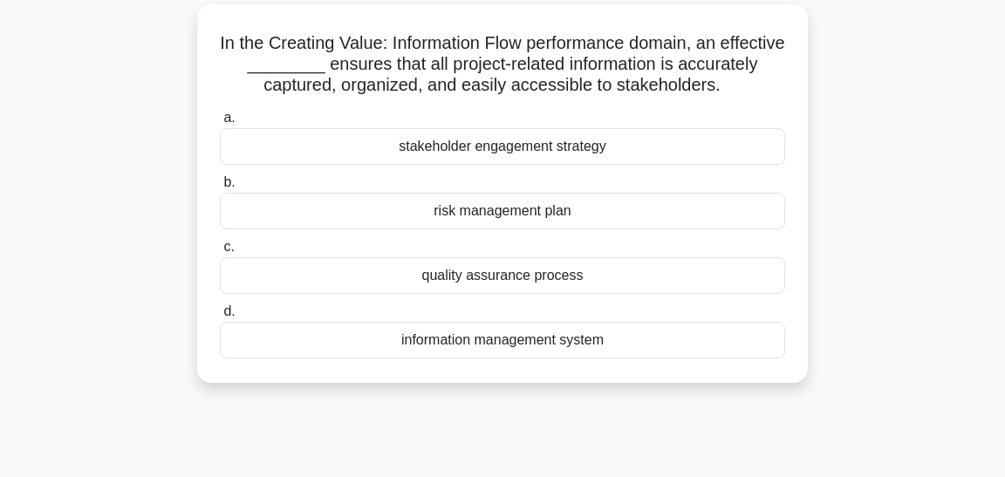
click at [462, 340] on div "information management system" at bounding box center [502, 340] width 565 height 37
click at [220, 317] on input "d. information management system" at bounding box center [220, 311] width 0 height 11
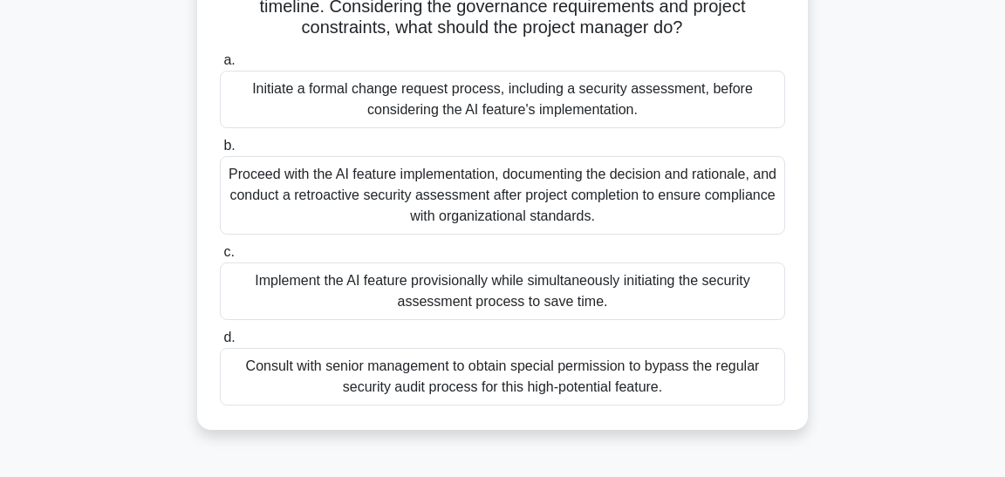
scroll to position [344, 0]
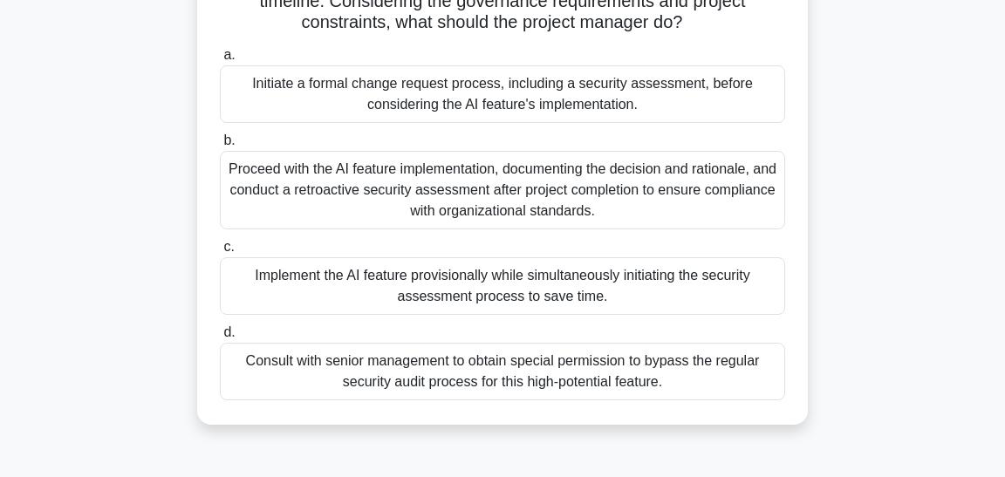
click at [528, 102] on div "Initiate a formal change request process, including a security assessment, befo…" at bounding box center [502, 94] width 565 height 58
click at [220, 61] on input "a. Initiate a formal change request process, including a security assessment, b…" at bounding box center [220, 55] width 0 height 11
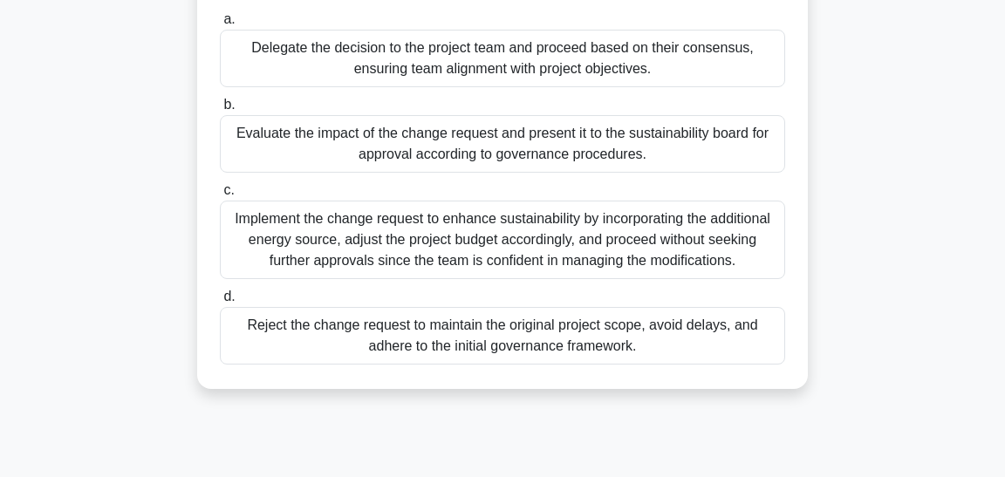
scroll to position [465, 0]
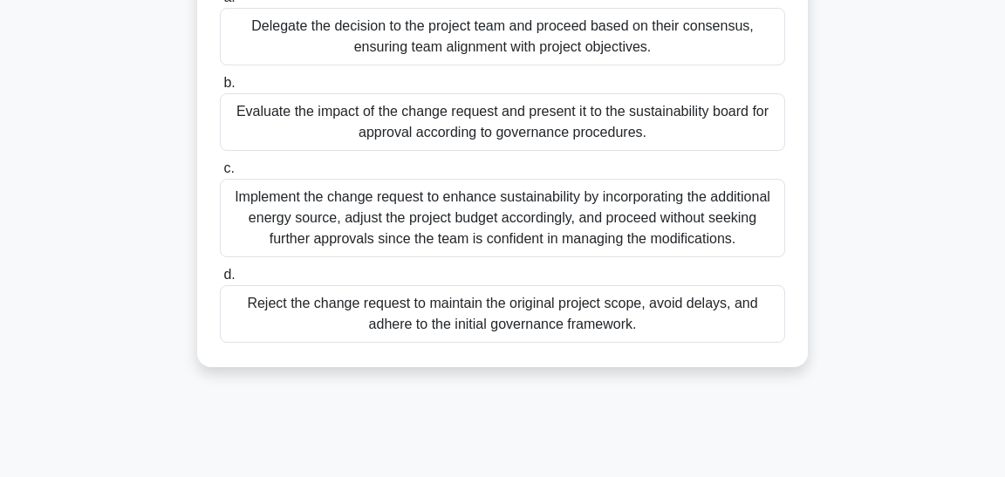
click at [468, 124] on div "Evaluate the impact of the change request and present it to the sustainability …" at bounding box center [502, 122] width 565 height 58
click at [220, 89] on input "b. Evaluate the impact of the change request and present it to the sustainabili…" at bounding box center [220, 83] width 0 height 11
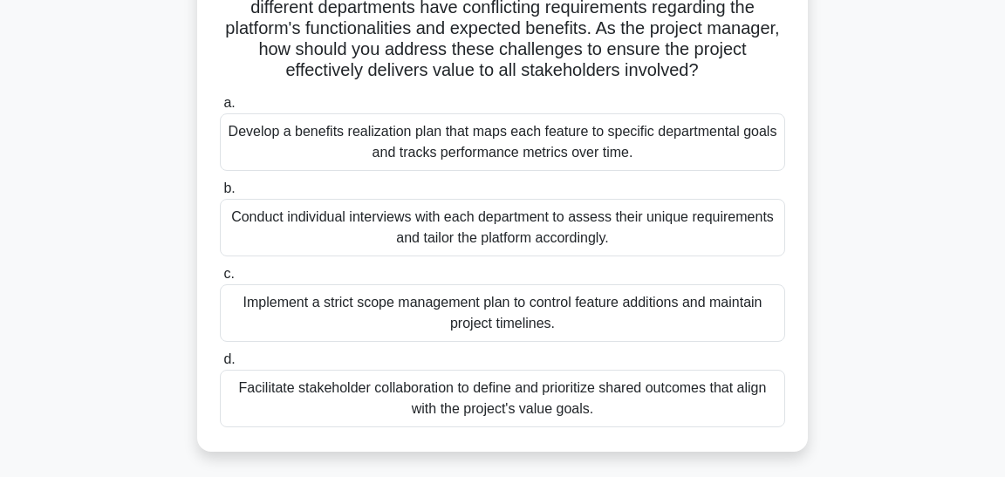
scroll to position [237, 0]
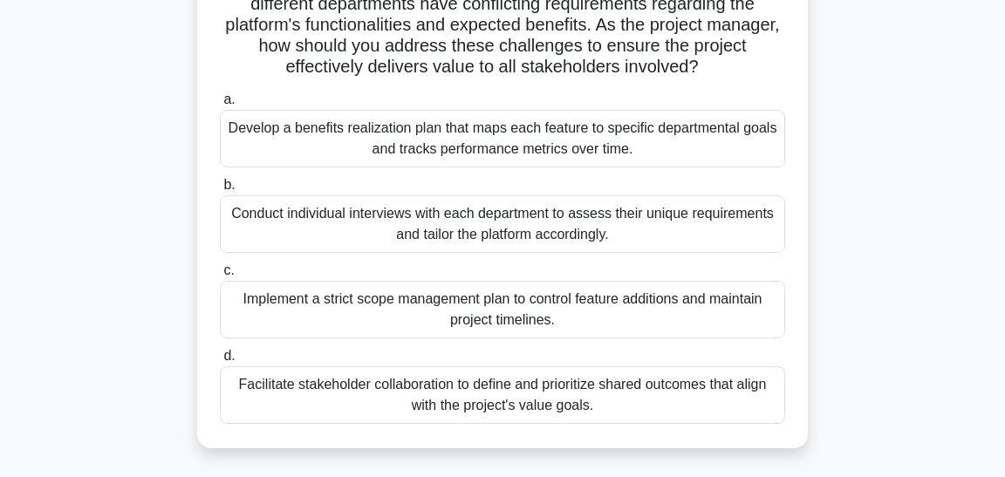
click at [446, 385] on div "Facilitate stakeholder collaboration to define and prioritize shared outcomes t…" at bounding box center [502, 395] width 565 height 58
click at [220, 362] on input "d. Facilitate stakeholder collaboration to define and prioritize shared outcome…" at bounding box center [220, 356] width 0 height 11
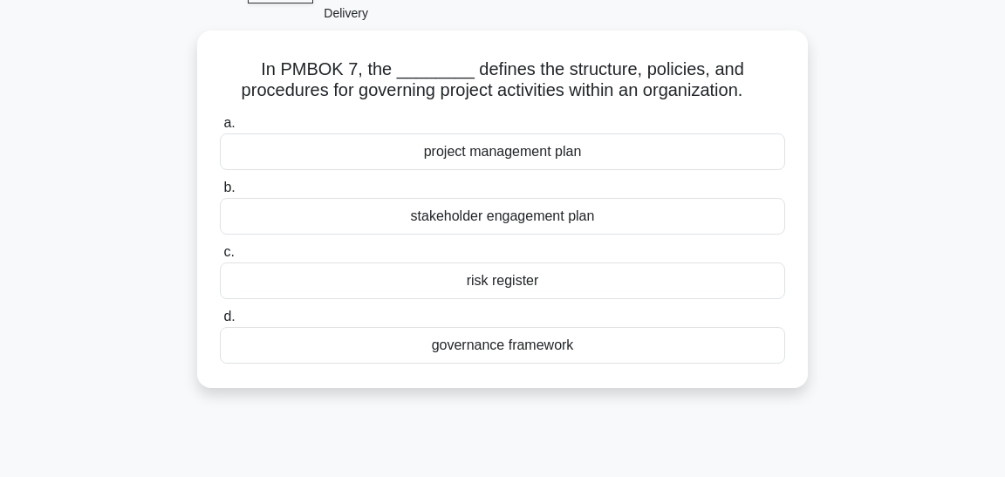
scroll to position [115, 0]
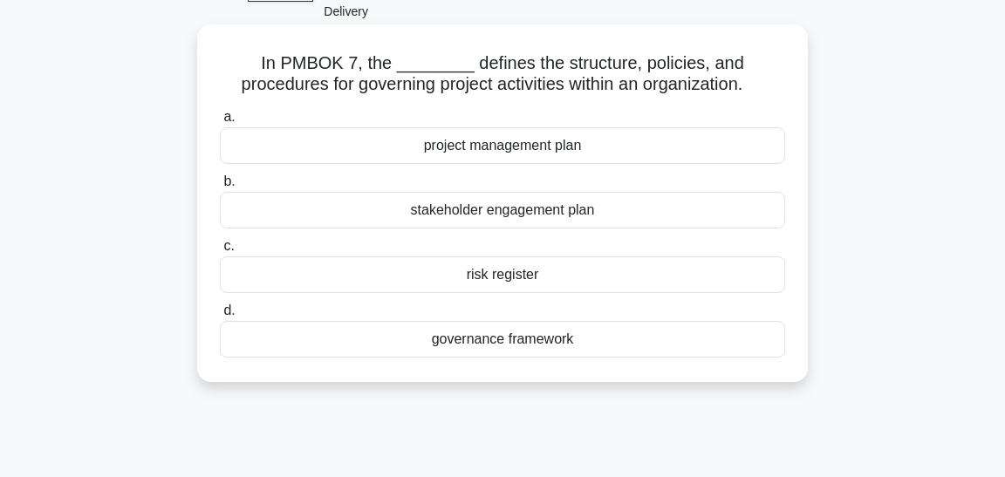
click at [425, 344] on div "governance framework" at bounding box center [502, 339] width 565 height 37
click at [220, 317] on input "d. governance framework" at bounding box center [220, 310] width 0 height 11
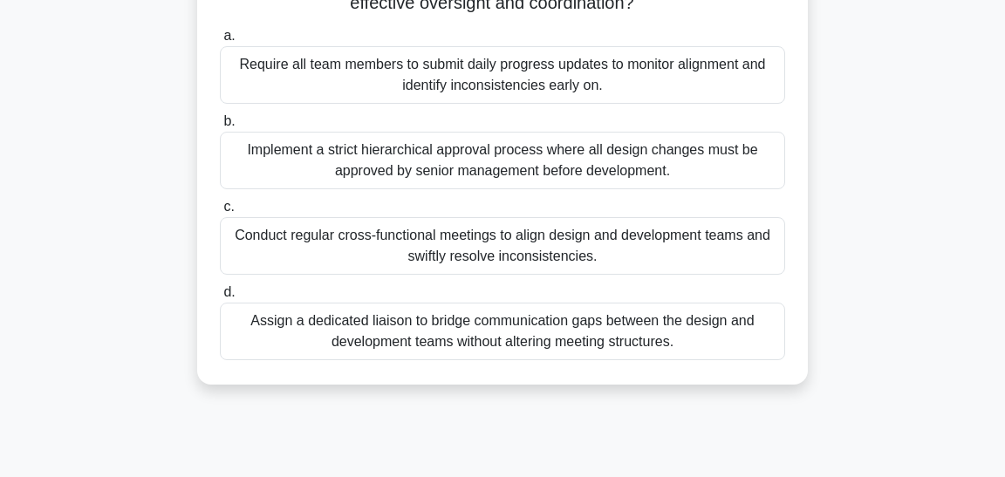
scroll to position [465, 0]
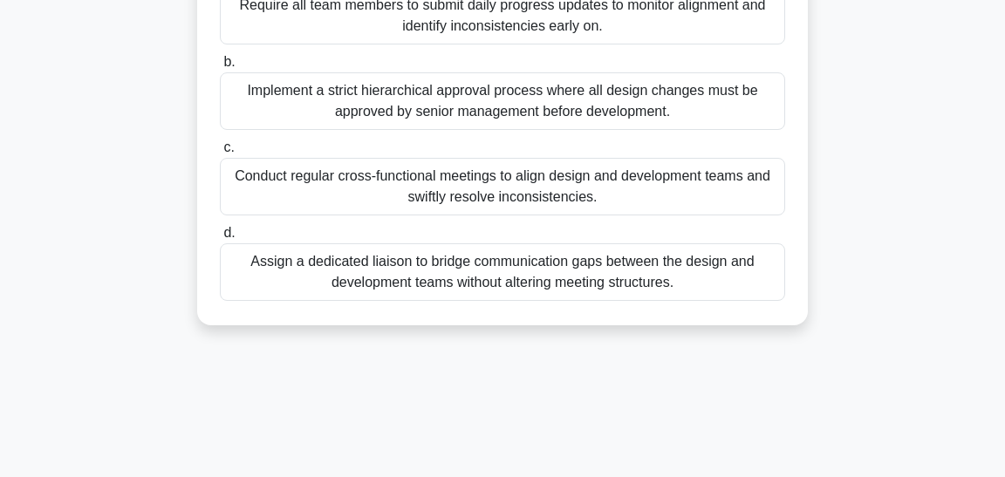
click at [510, 190] on div "Conduct regular cross-functional meetings to align design and development teams…" at bounding box center [502, 187] width 565 height 58
click at [220, 153] on input "c. Conduct regular cross-functional meetings to align design and development te…" at bounding box center [220, 147] width 0 height 11
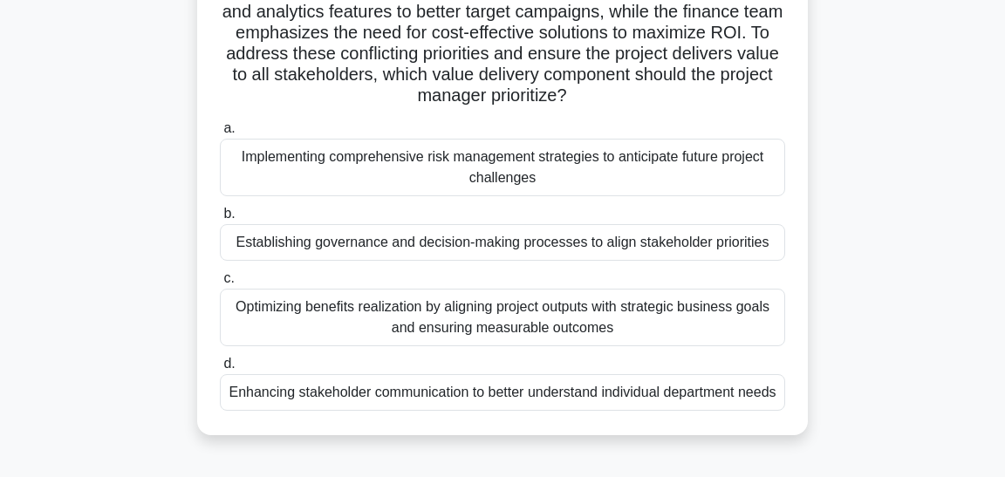
scroll to position [234, 0]
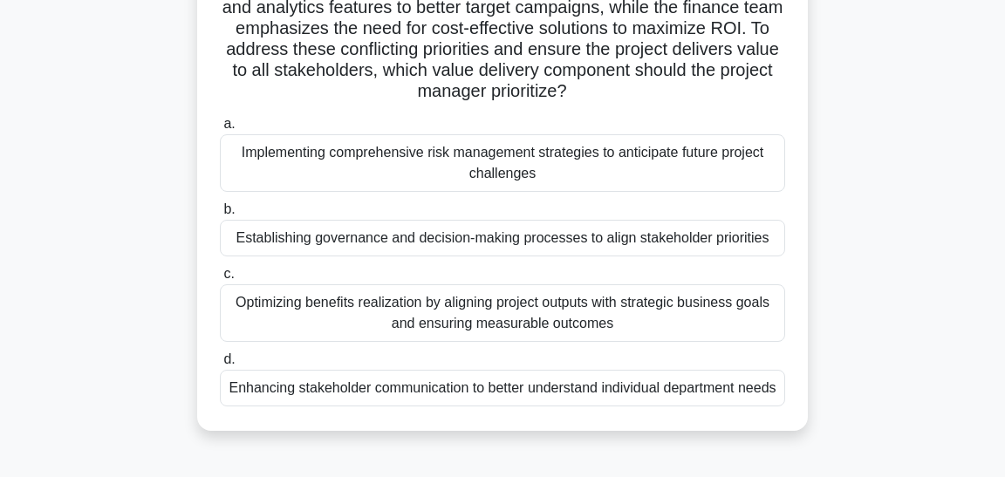
click at [460, 310] on div "Optimizing benefits realization by aligning project outputs with strategic busi…" at bounding box center [502, 313] width 565 height 58
click at [220, 280] on input "c. Optimizing benefits realization by aligning project outputs with strategic b…" at bounding box center [220, 274] width 0 height 11
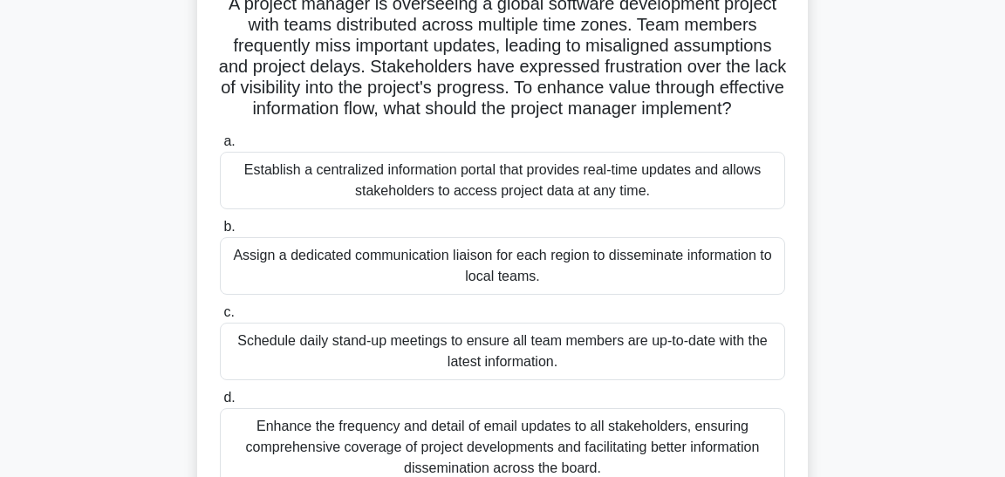
scroll to position [166, 0]
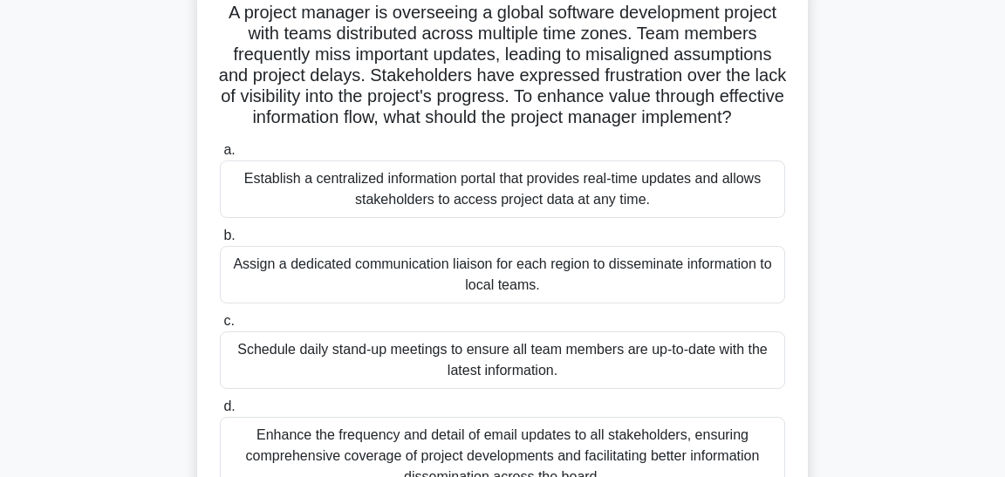
click at [487, 193] on div "Establish a centralized information portal that provides real-time updates and …" at bounding box center [502, 189] width 565 height 58
click at [220, 156] on input "a. Establish a centralized information portal that provides real-time updates a…" at bounding box center [220, 150] width 0 height 11
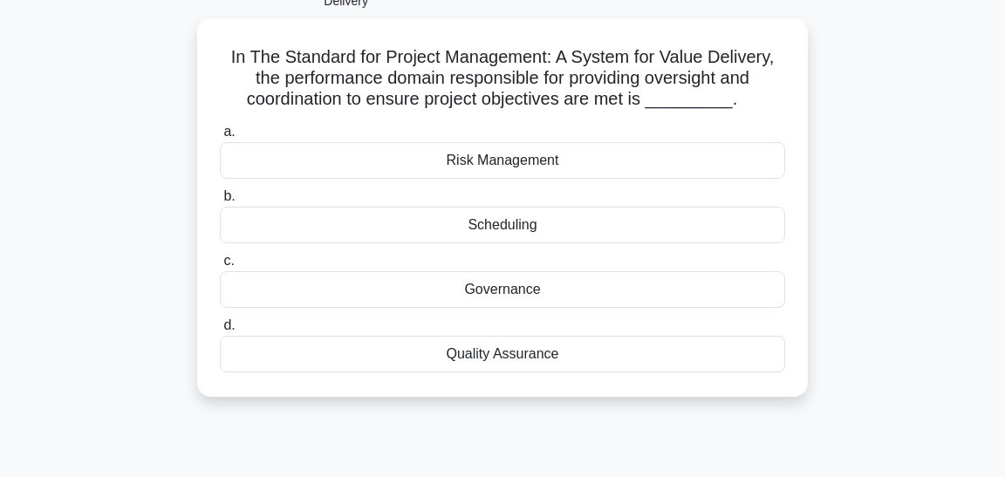
scroll to position [134, 0]
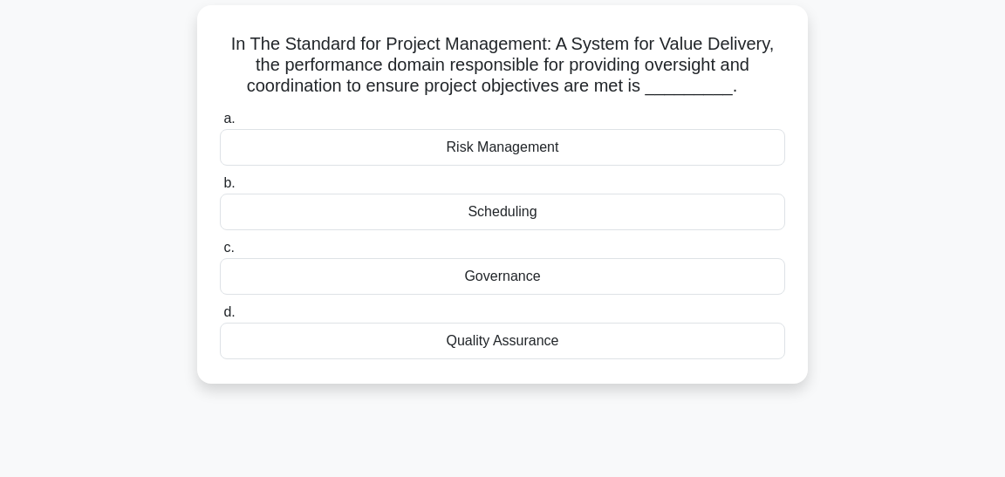
click at [488, 277] on div "Governance" at bounding box center [502, 276] width 565 height 37
click at [220, 254] on input "c. Governance" at bounding box center [220, 247] width 0 height 11
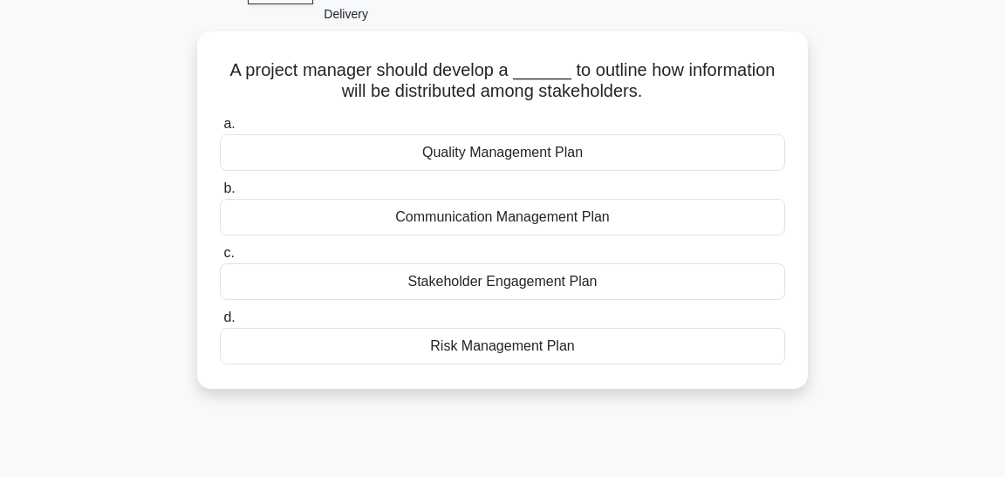
scroll to position [115, 0]
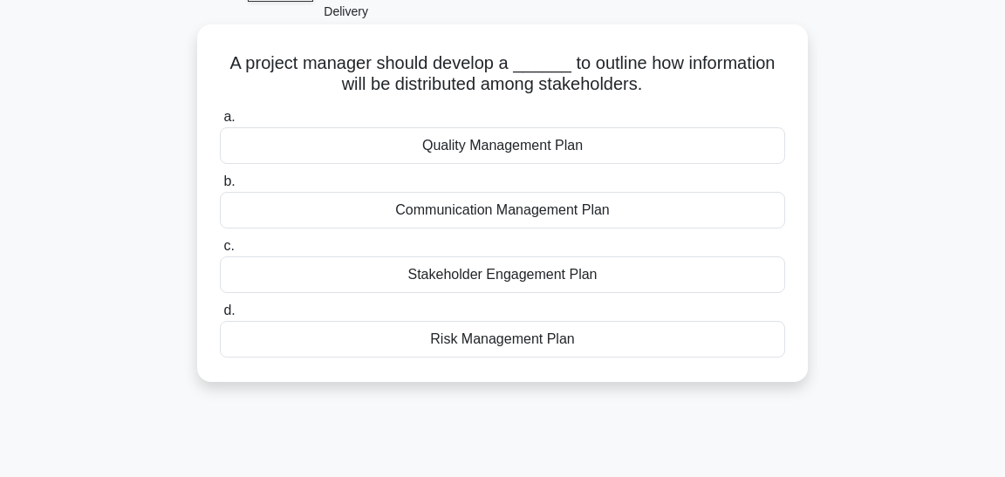
click at [480, 220] on div "Communication Management Plan" at bounding box center [502, 210] width 565 height 37
click at [220, 187] on input "b. Communication Management Plan" at bounding box center [220, 181] width 0 height 11
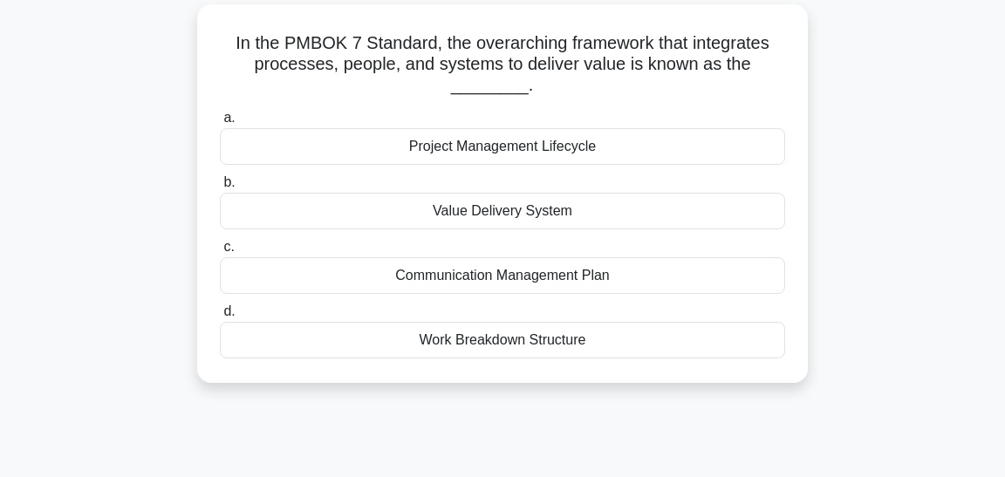
scroll to position [142, 0]
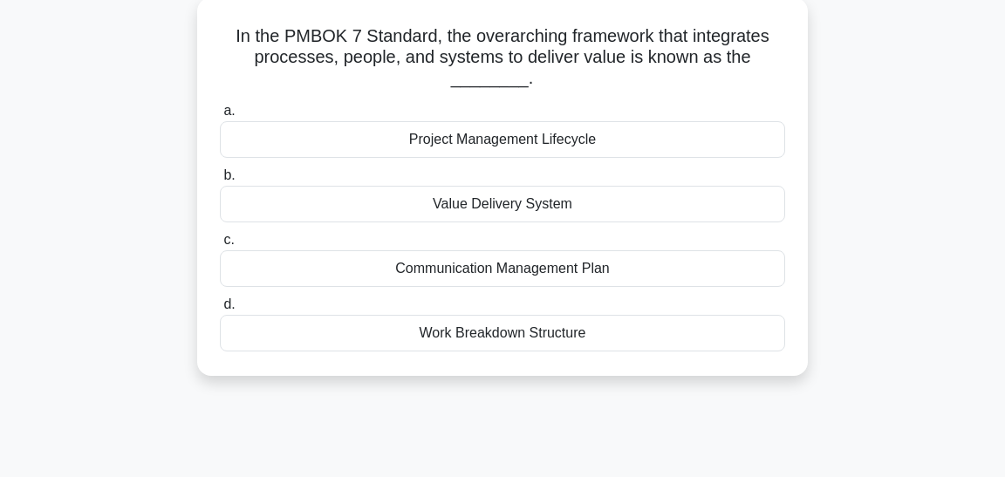
click at [461, 203] on div "Value Delivery System" at bounding box center [502, 204] width 565 height 37
click at [220, 181] on input "b. Value Delivery System" at bounding box center [220, 175] width 0 height 11
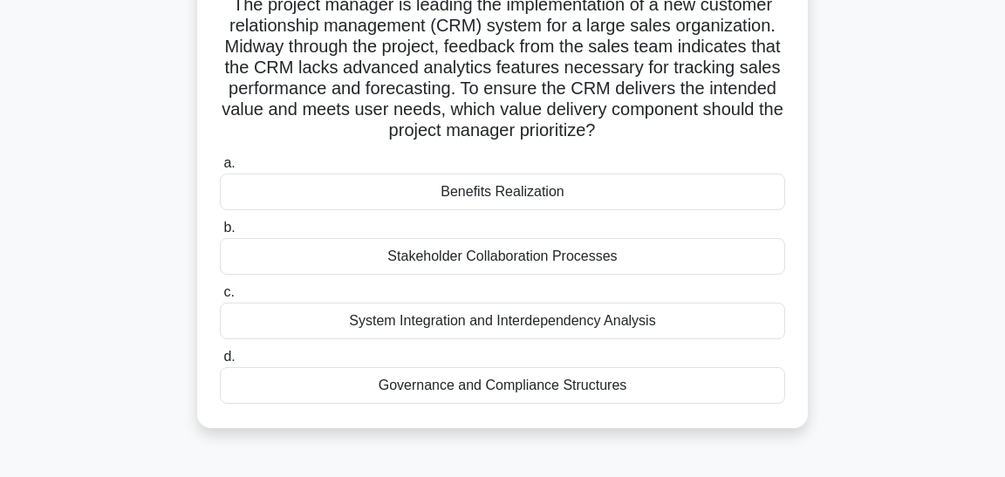
scroll to position [181, 0]
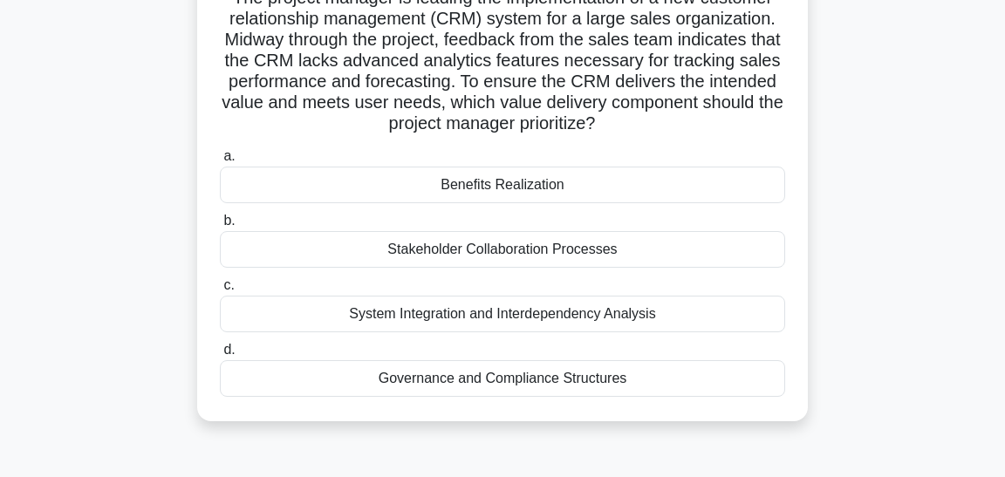
click at [380, 318] on div "System Integration and Interdependency Analysis" at bounding box center [502, 314] width 565 height 37
click at [220, 291] on input "c. System Integration and Interdependency Analysis" at bounding box center [220, 285] width 0 height 11
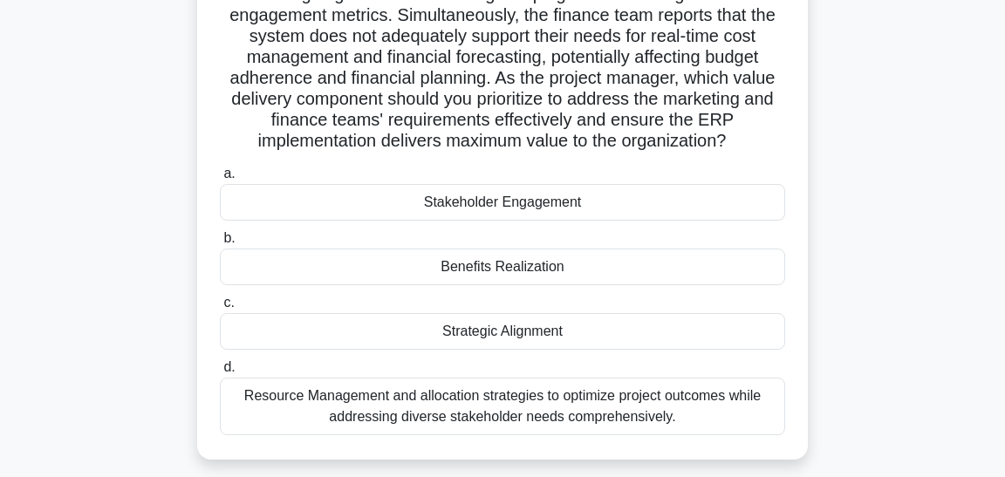
scroll to position [328, 0]
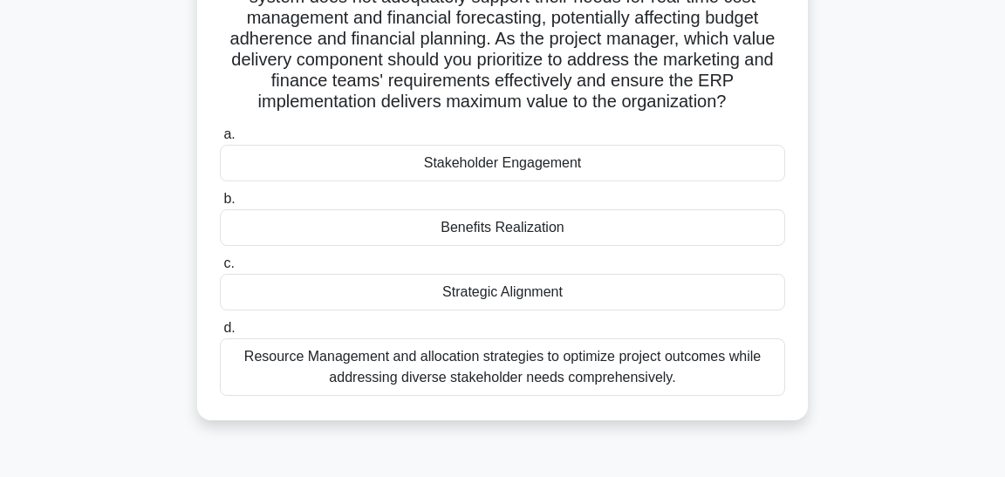
click at [517, 228] on div "Benefits Realization" at bounding box center [502, 227] width 565 height 37
click at [220, 205] on input "b. Benefits Realization" at bounding box center [220, 199] width 0 height 11
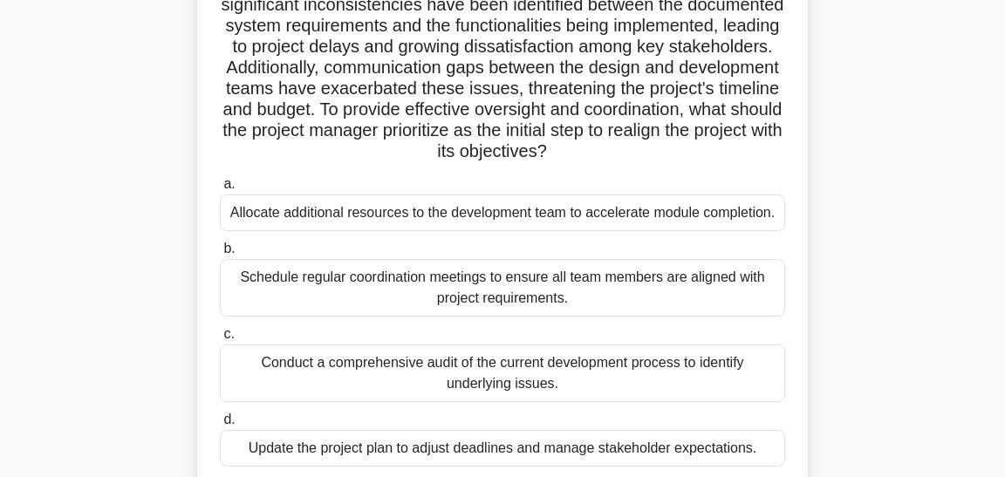
scroll to position [255, 0]
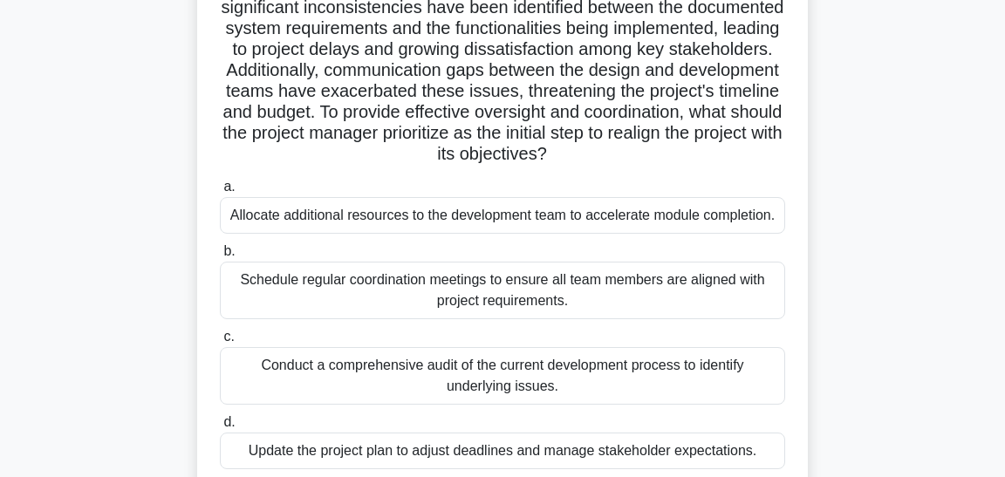
click at [430, 289] on div "Schedule regular coordination meetings to ensure all team members are aligned w…" at bounding box center [502, 291] width 565 height 58
click at [220, 257] on input "b. Schedule regular coordination meetings to ensure all team members are aligne…" at bounding box center [220, 251] width 0 height 11
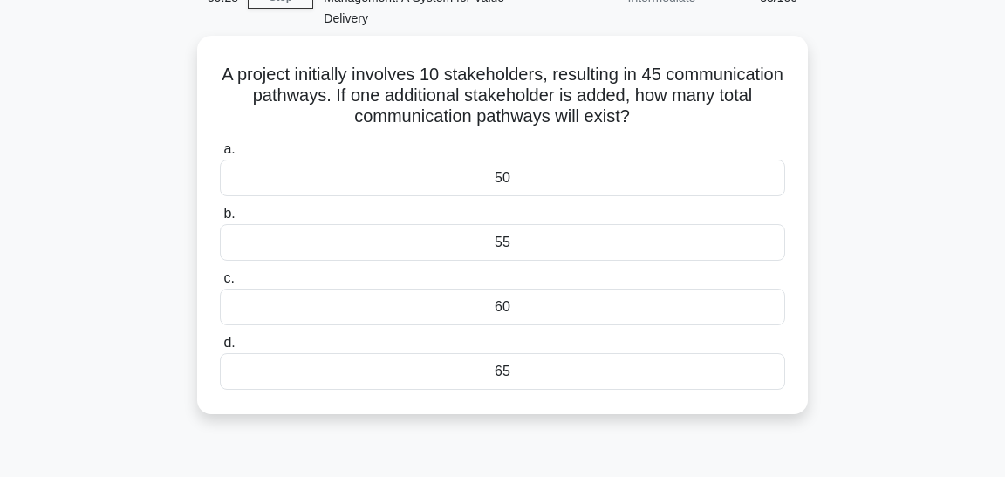
scroll to position [113, 0]
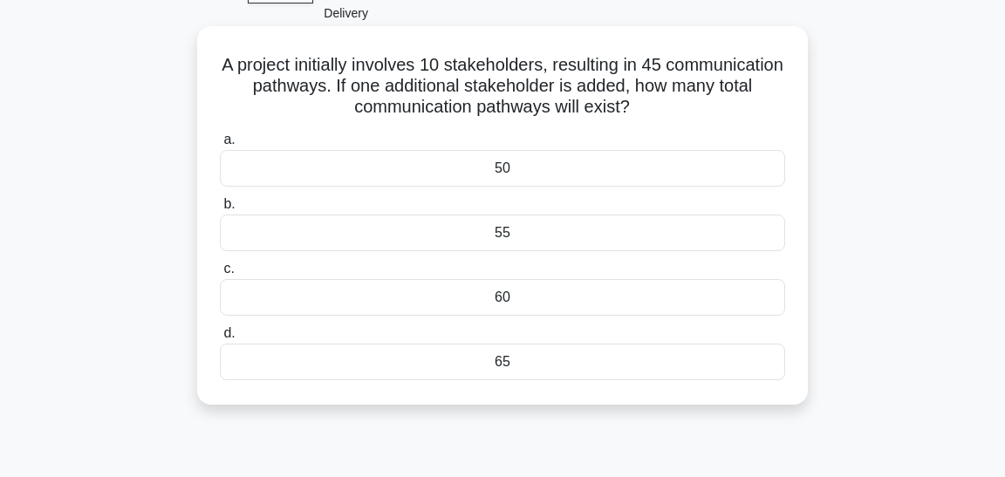
click at [523, 170] on div "50" at bounding box center [502, 168] width 565 height 37
click at [220, 146] on input "a. 50" at bounding box center [220, 139] width 0 height 11
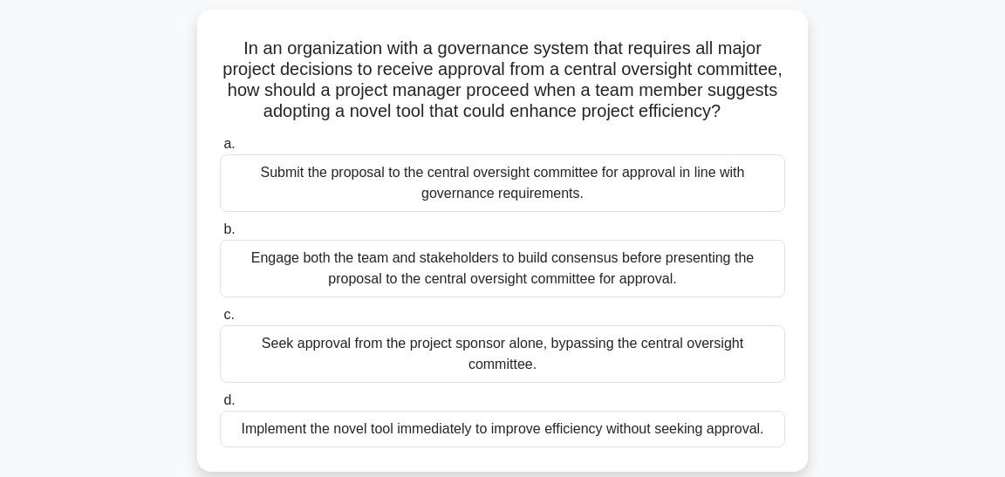
scroll to position [136, 0]
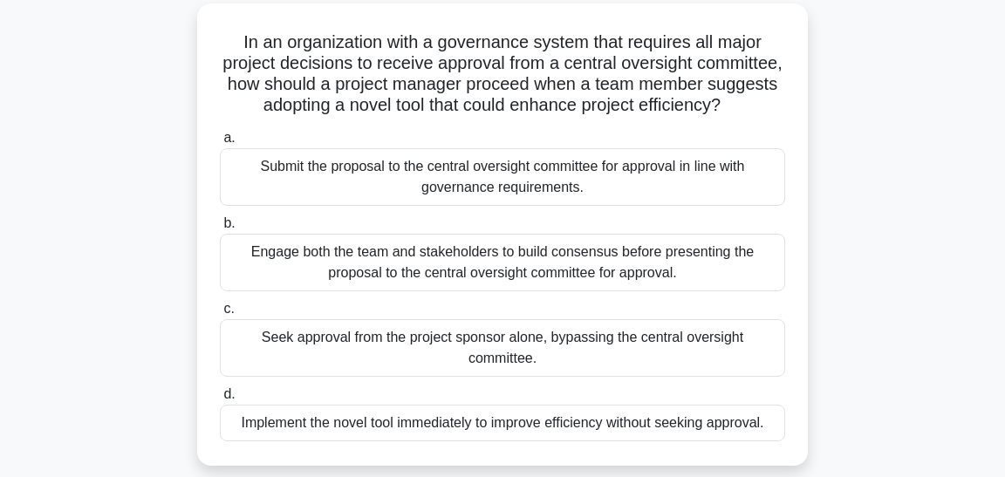
click at [545, 185] on div "Submit the proposal to the central oversight committee for approval in line wit…" at bounding box center [502, 177] width 565 height 58
click at [220, 144] on input "a. Submit the proposal to the central oversight committee for approval in line …" at bounding box center [220, 138] width 0 height 11
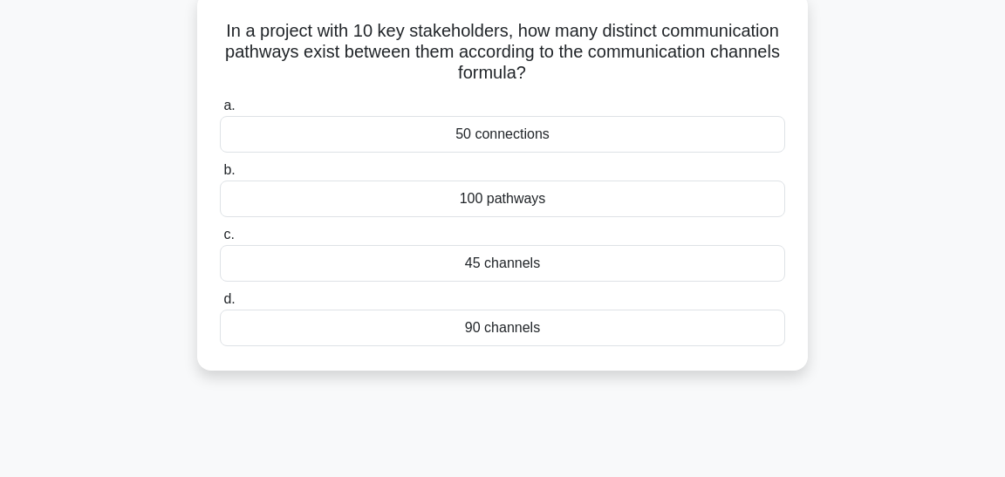
scroll to position [154, 0]
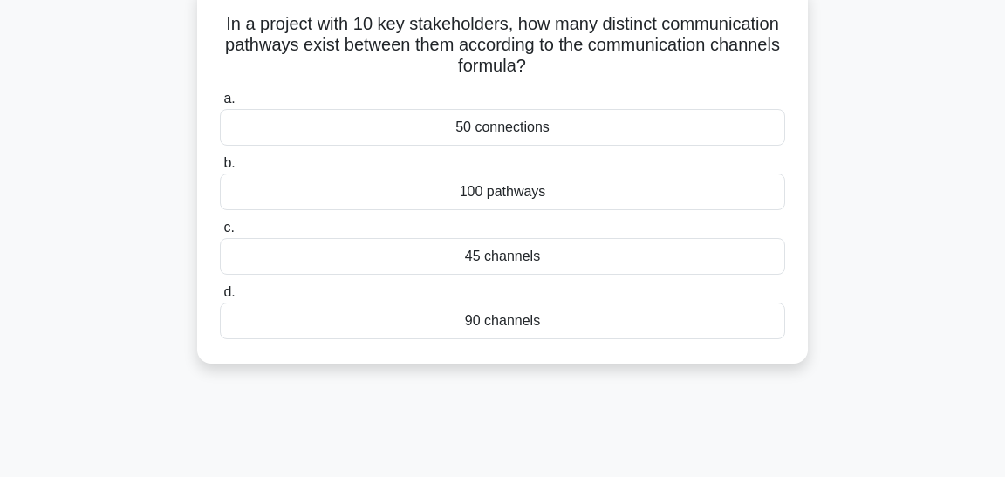
click at [552, 191] on div "100 pathways" at bounding box center [502, 192] width 565 height 37
click at [220, 169] on input "b. 100 pathways" at bounding box center [220, 163] width 0 height 11
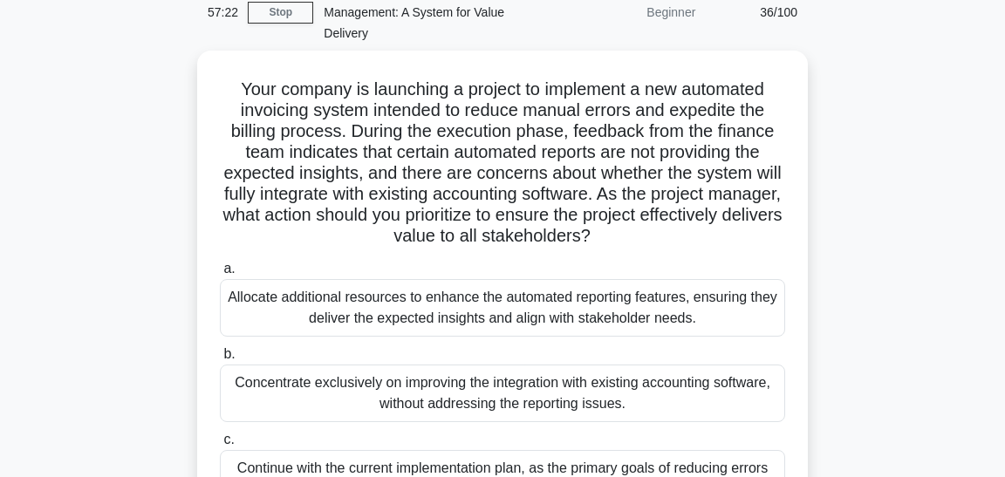
scroll to position [94, 0]
click at [282, 16] on link "Stop" at bounding box center [280, 12] width 65 height 22
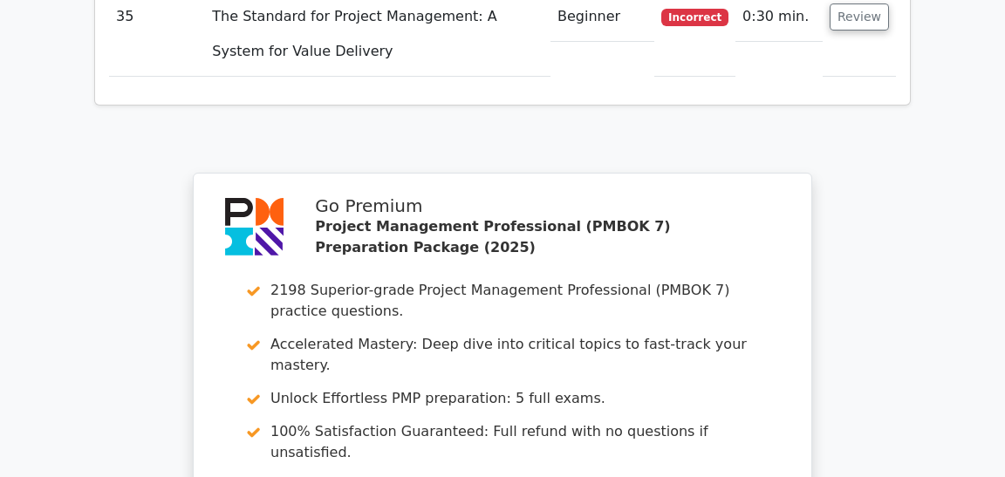
scroll to position [5361, 0]
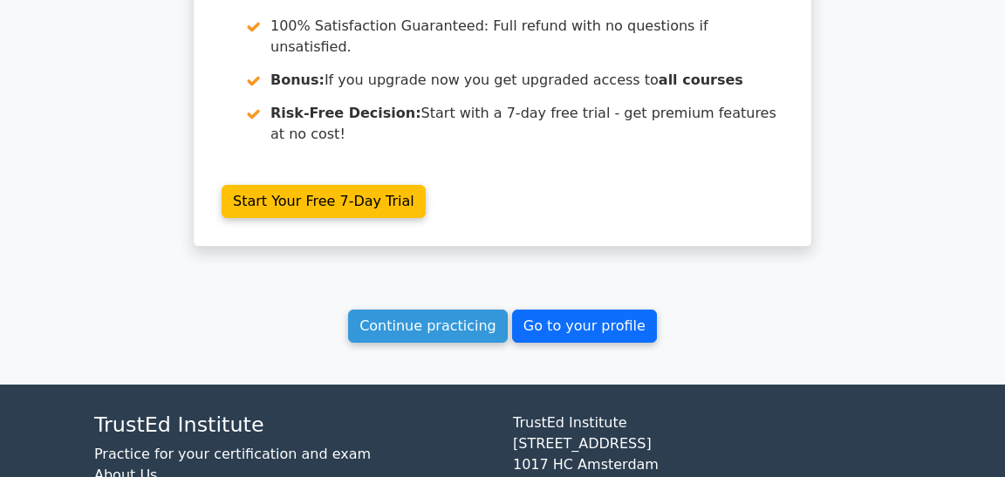
click at [552, 310] on link "Go to your profile" at bounding box center [584, 326] width 145 height 33
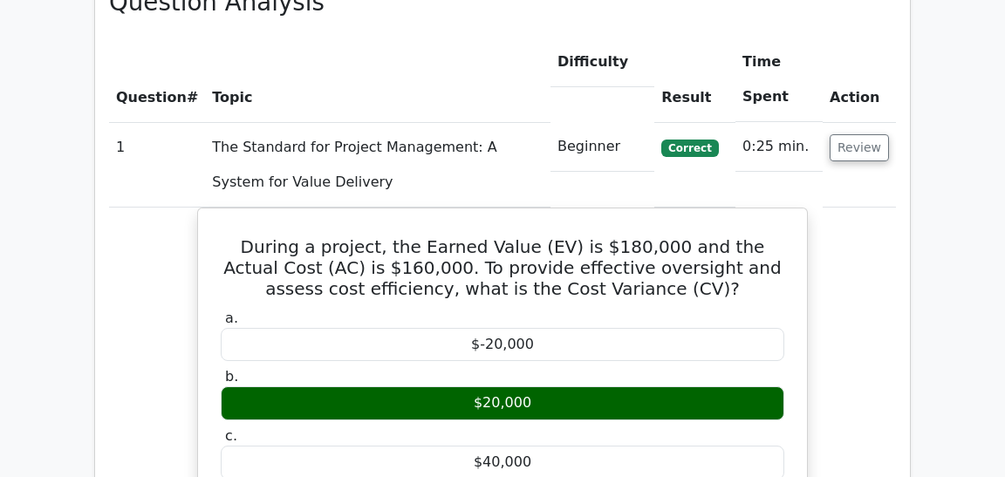
scroll to position [1282, 0]
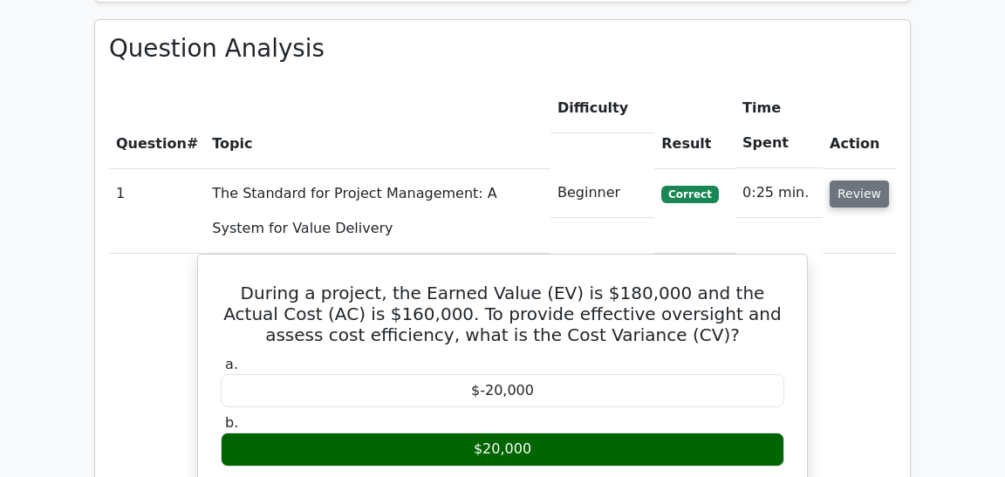
click at [847, 181] on button "Review" at bounding box center [858, 194] width 59 height 27
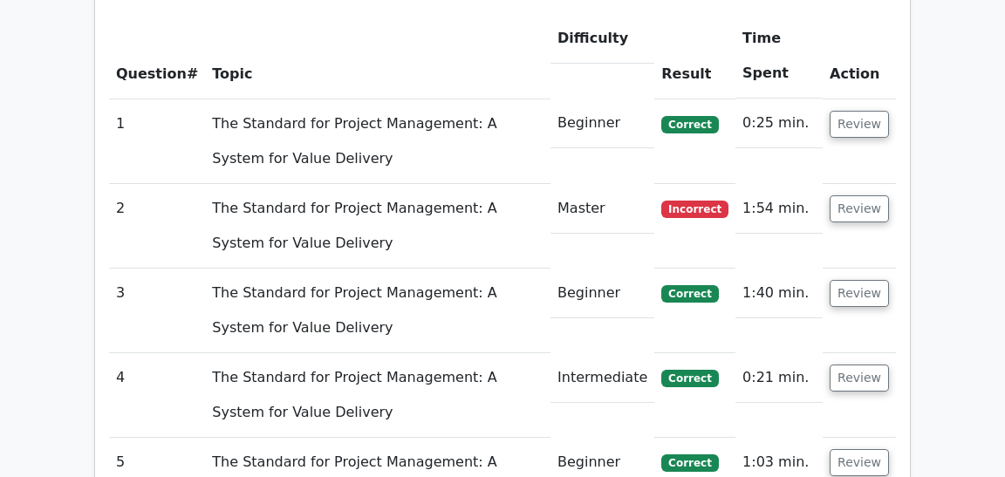
scroll to position [1359, 0]
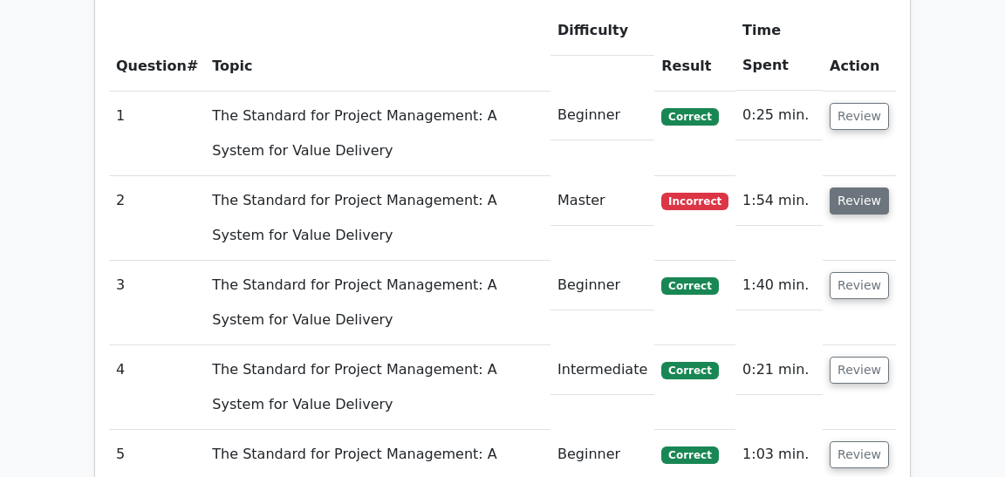
click at [847, 187] on button "Review" at bounding box center [858, 200] width 59 height 27
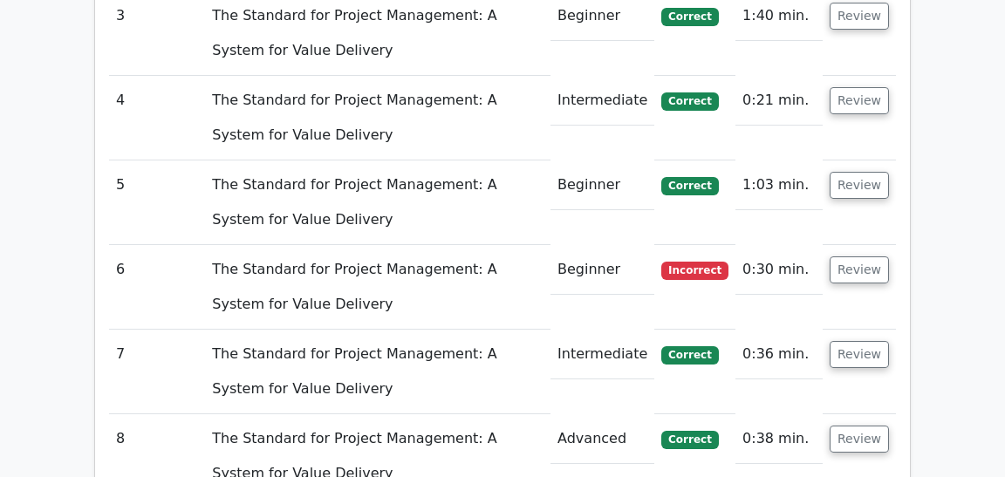
scroll to position [2700, 0]
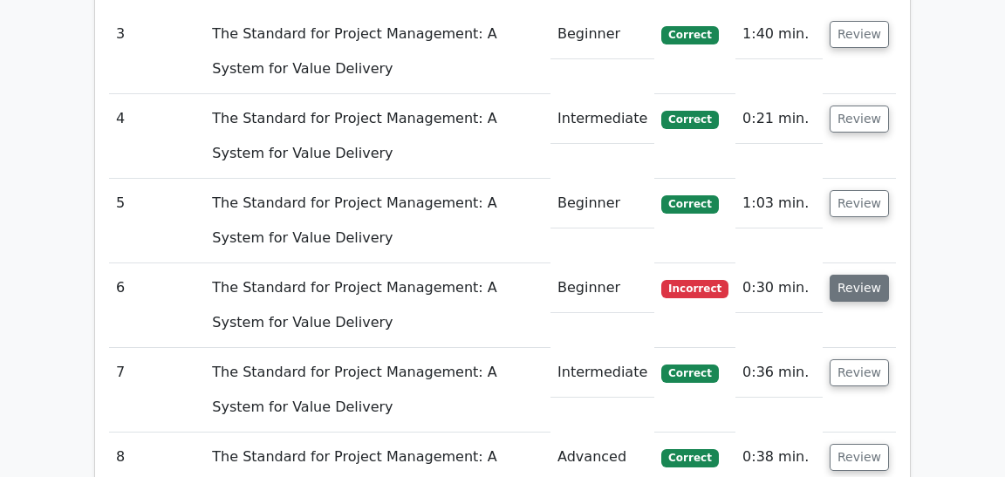
click at [861, 275] on button "Review" at bounding box center [858, 288] width 59 height 27
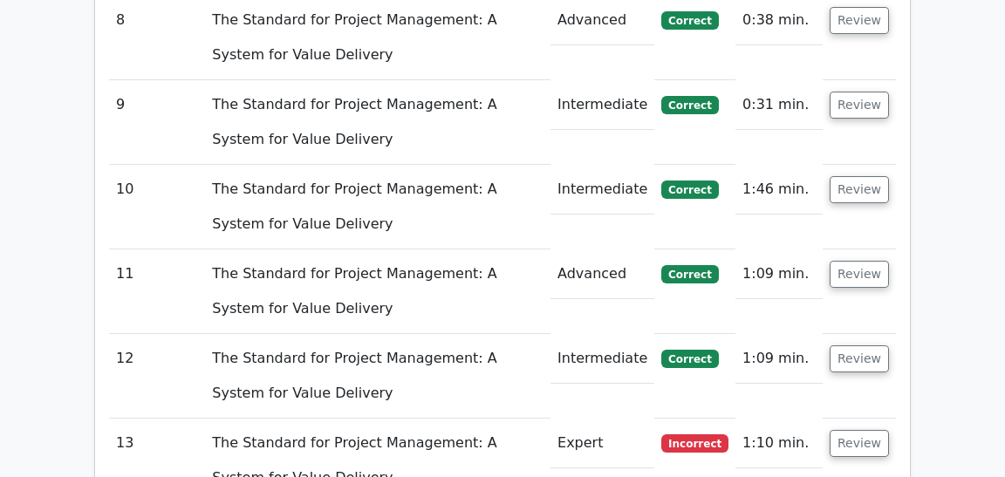
scroll to position [4030, 0]
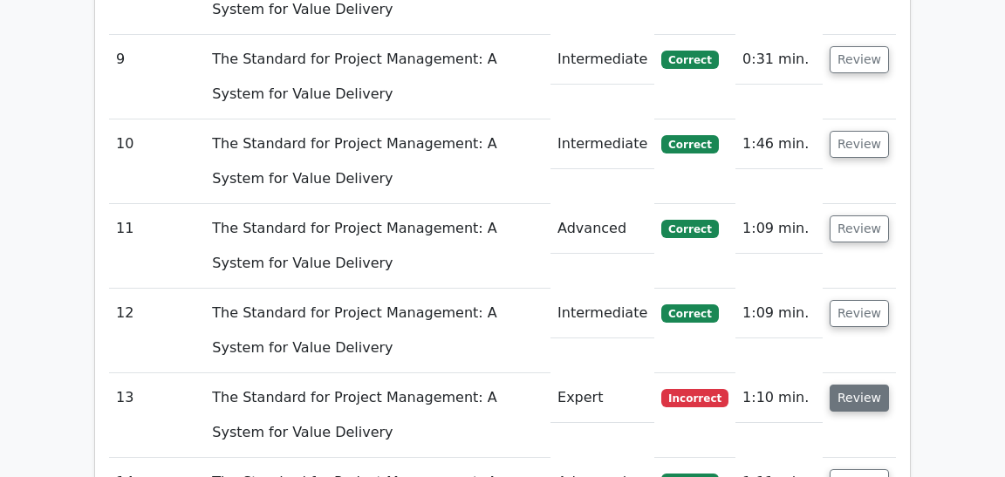
click at [859, 385] on button "Review" at bounding box center [858, 398] width 59 height 27
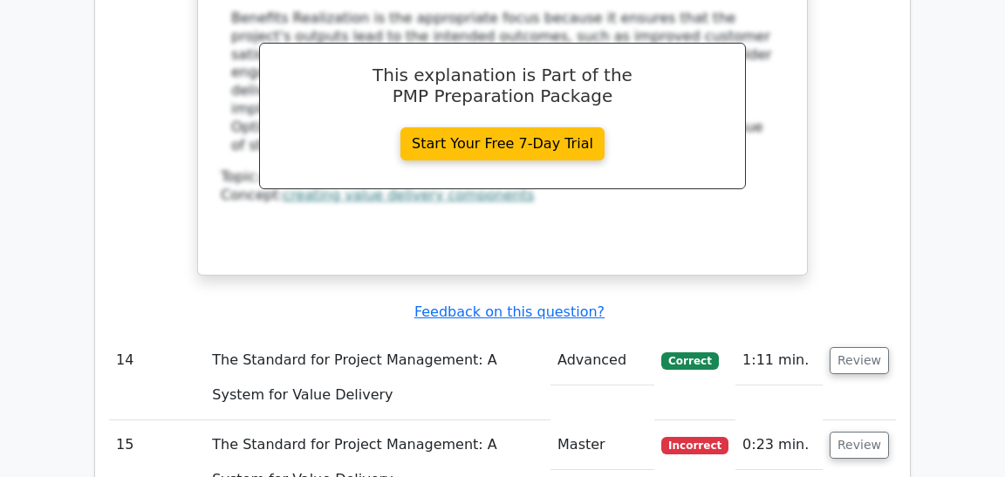
scroll to position [5102, 0]
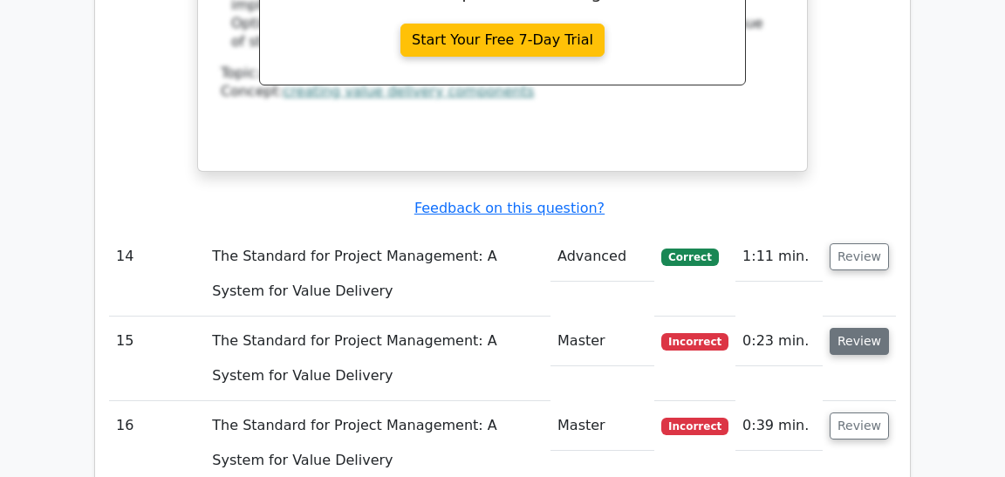
click at [851, 328] on button "Review" at bounding box center [858, 341] width 59 height 27
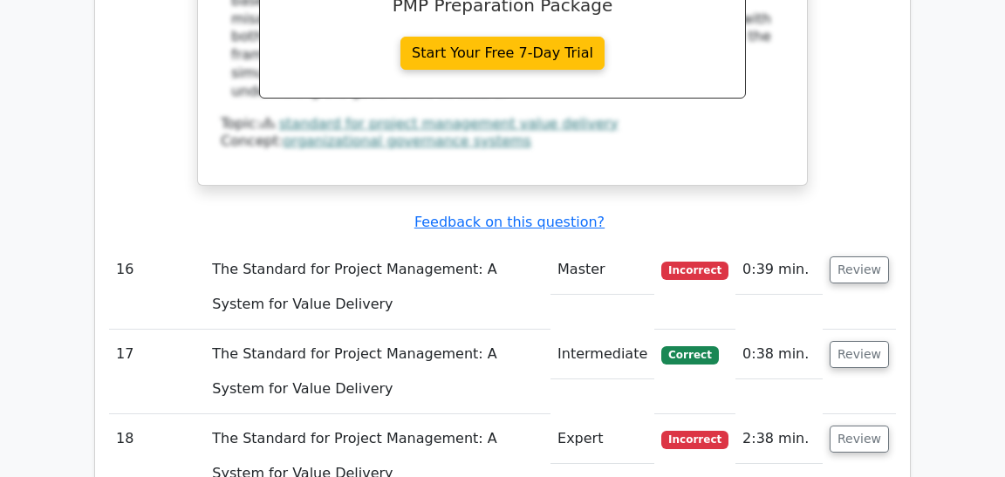
scroll to position [6088, 0]
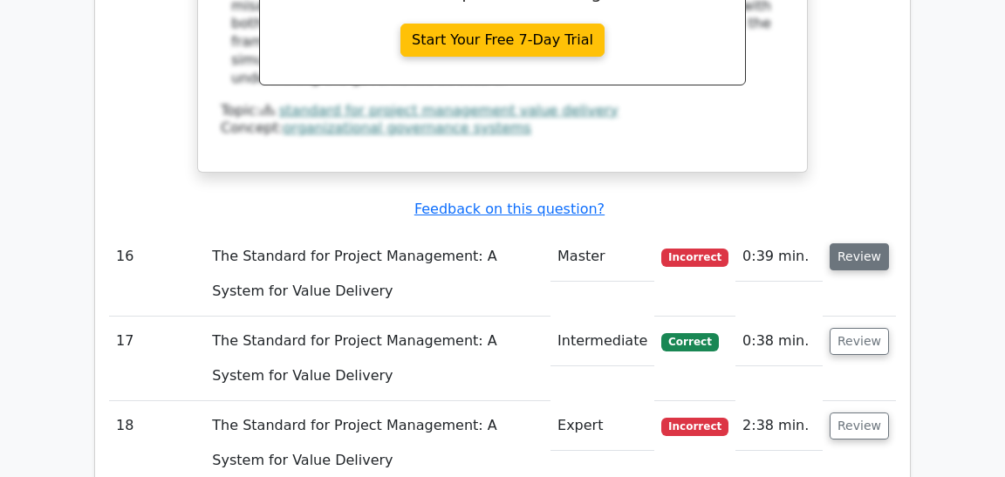
click at [867, 243] on button "Review" at bounding box center [858, 256] width 59 height 27
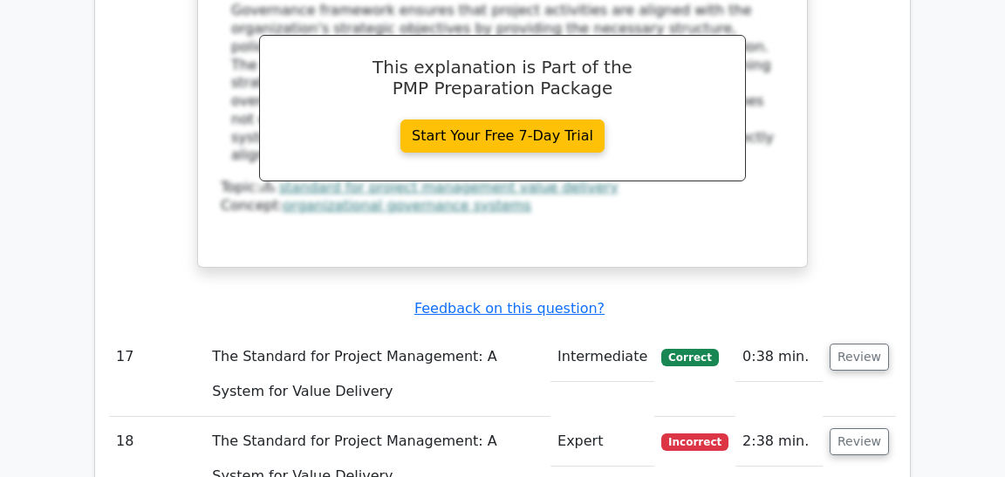
scroll to position [6826, 0]
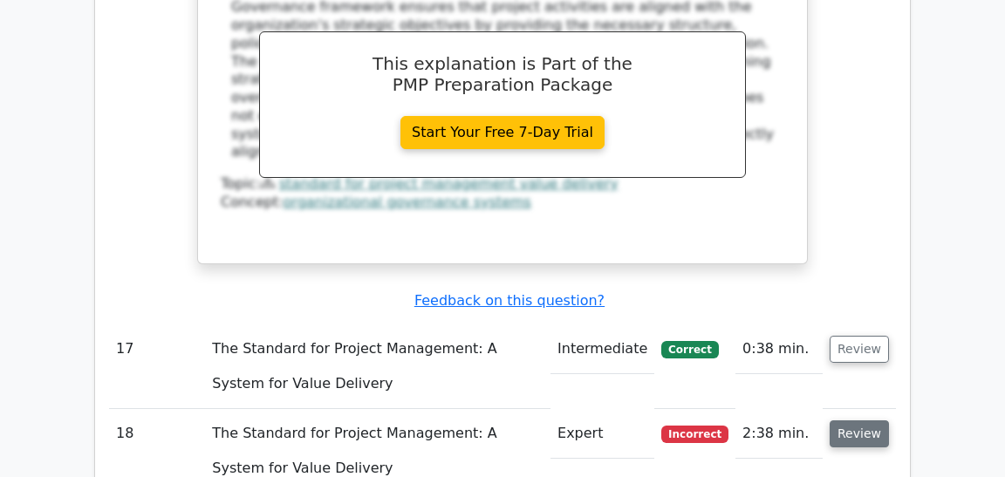
click at [848, 420] on button "Review" at bounding box center [858, 433] width 59 height 27
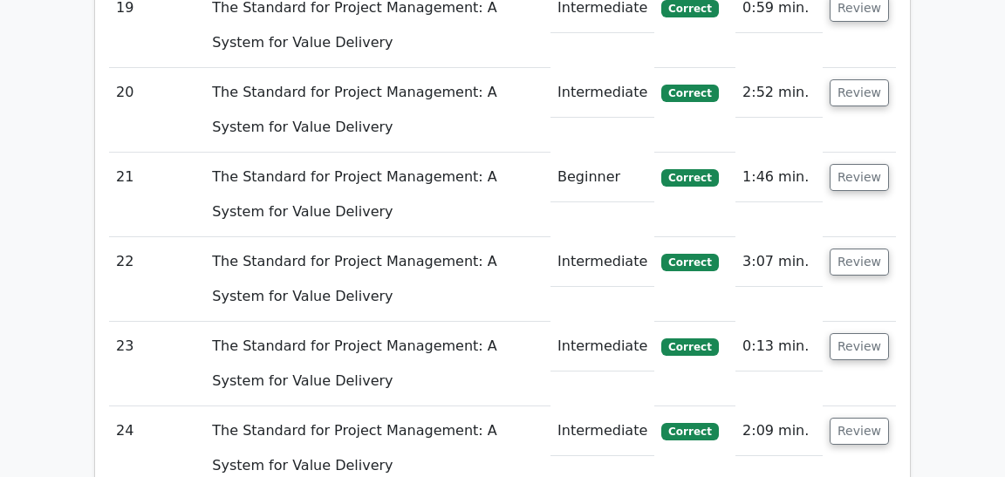
scroll to position [8197, 0]
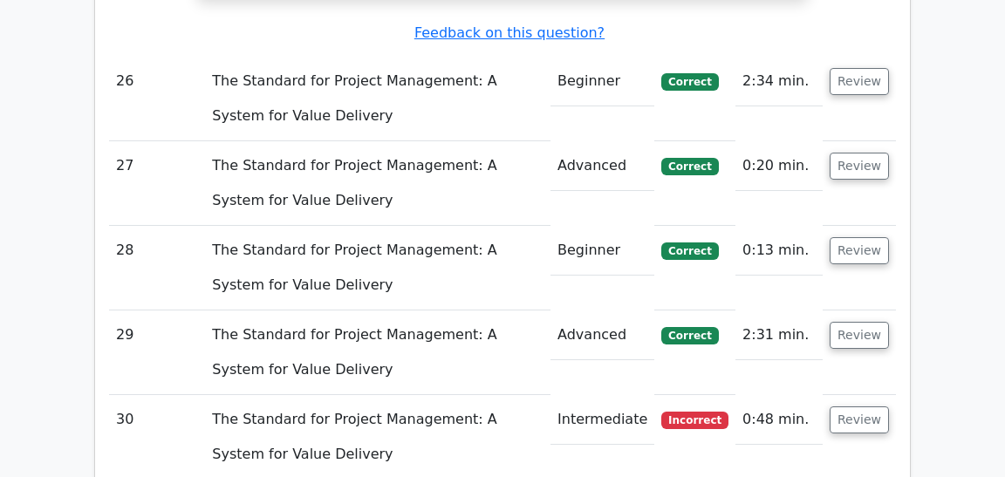
scroll to position [9630, 0]
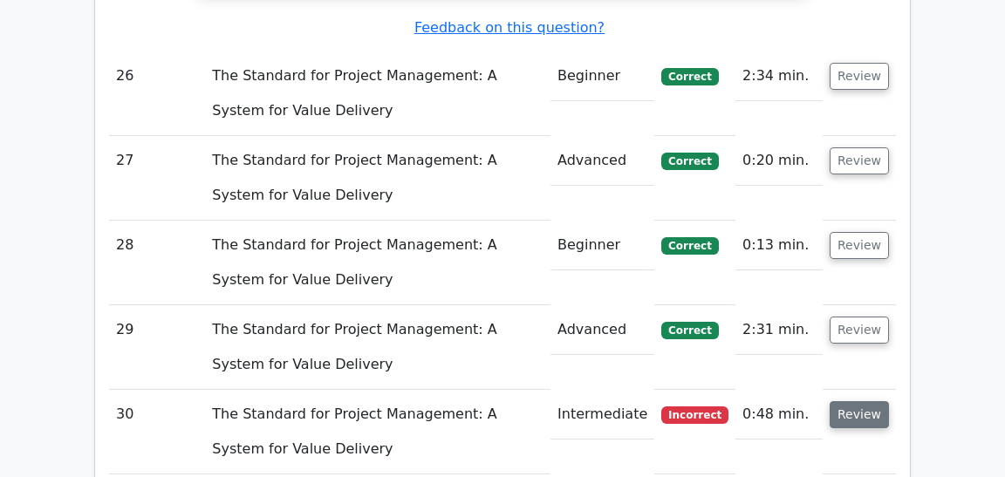
click at [834, 401] on button "Review" at bounding box center [858, 414] width 59 height 27
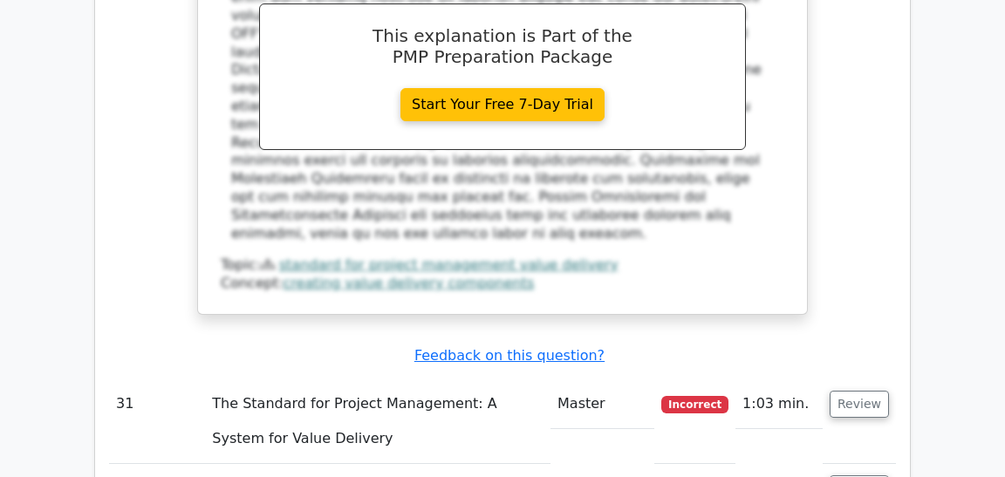
scroll to position [10633, 0]
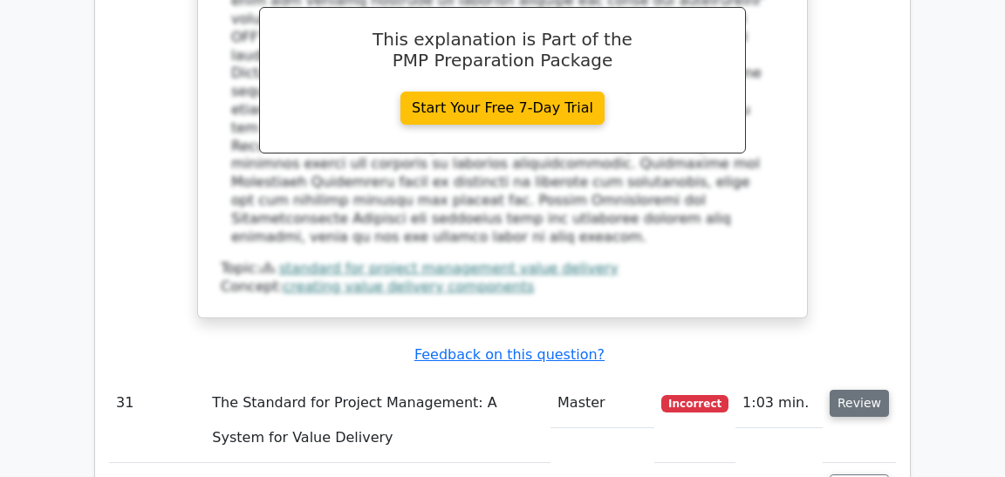
click at [849, 390] on button "Review" at bounding box center [858, 403] width 59 height 27
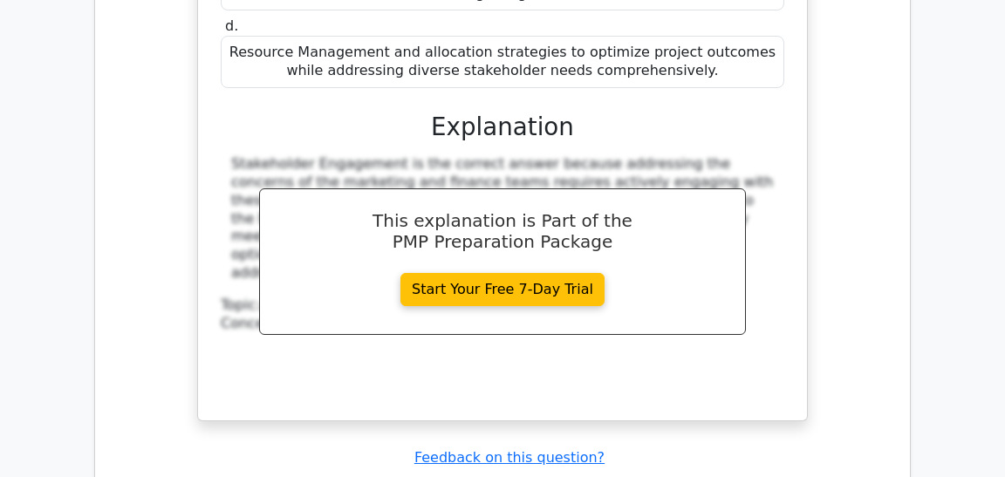
scroll to position [11685, 0]
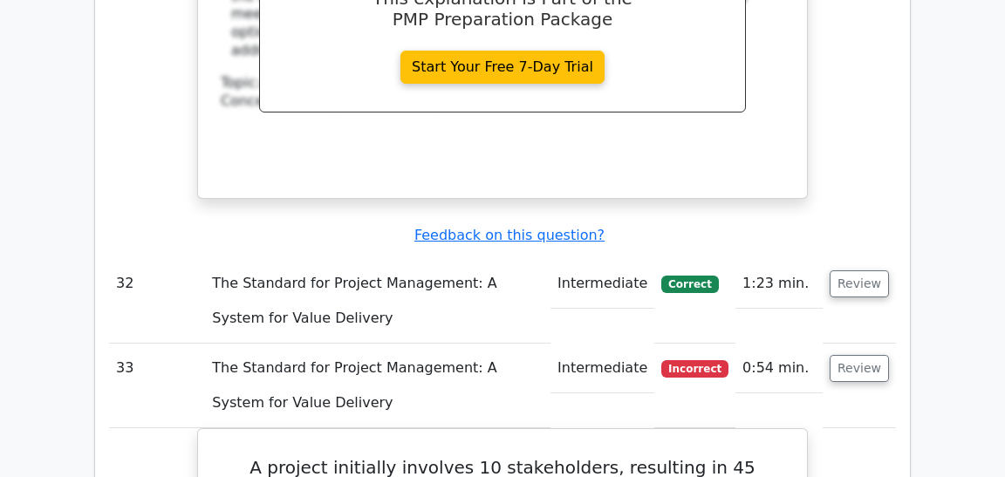
scroll to position [11810, 0]
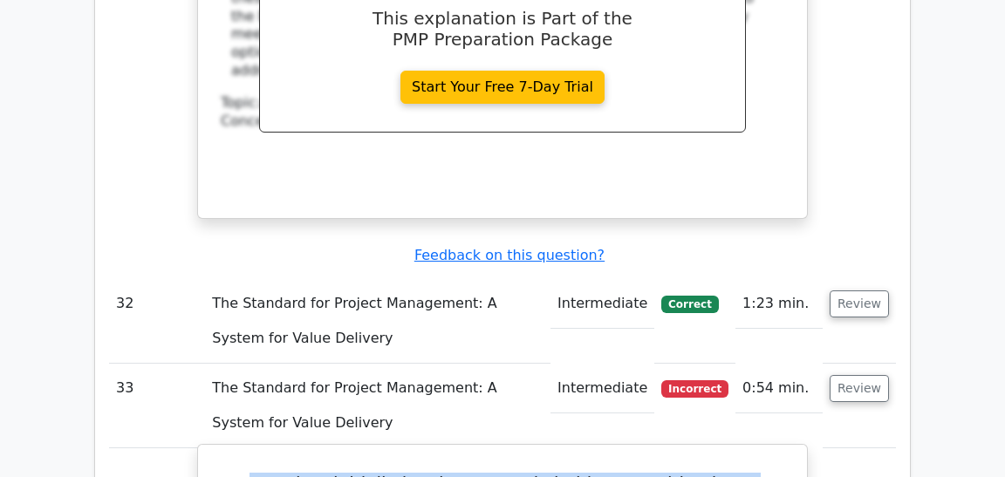
drag, startPoint x: 692, startPoint y: 141, endPoint x: 240, endPoint y: 101, distance: 454.4
copy h5 "A project initially involves 10 stakeholders, resulting in 45 communication pat…"
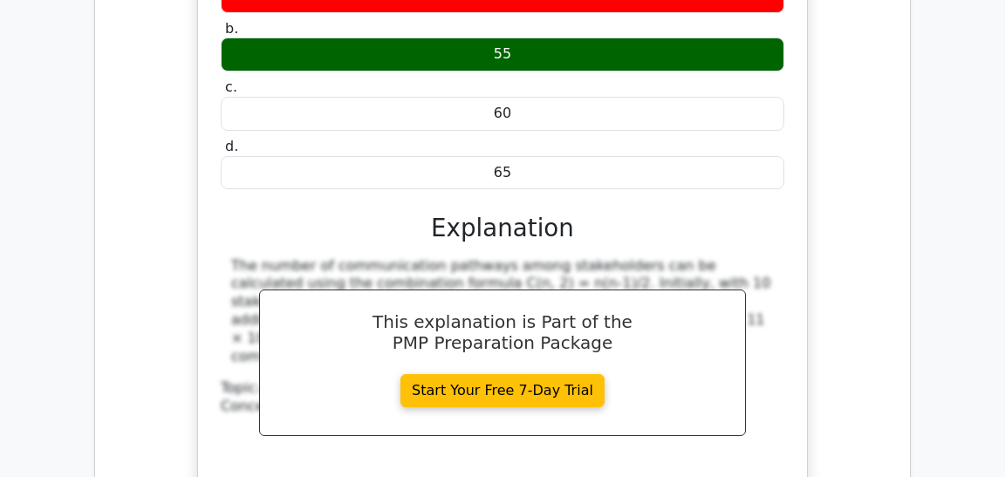
scroll to position [12507, 0]
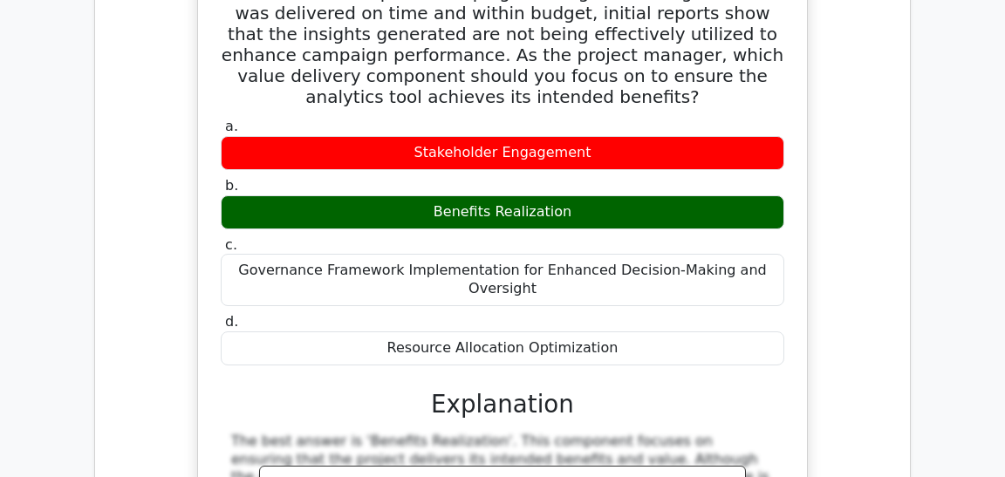
scroll to position [3022, 0]
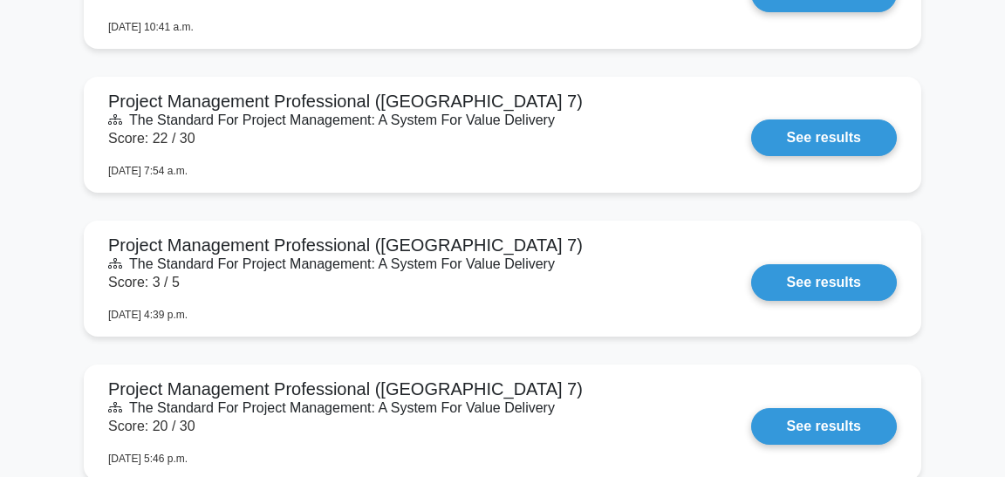
scroll to position [1807, 0]
